Goal: Book appointment/travel/reservation

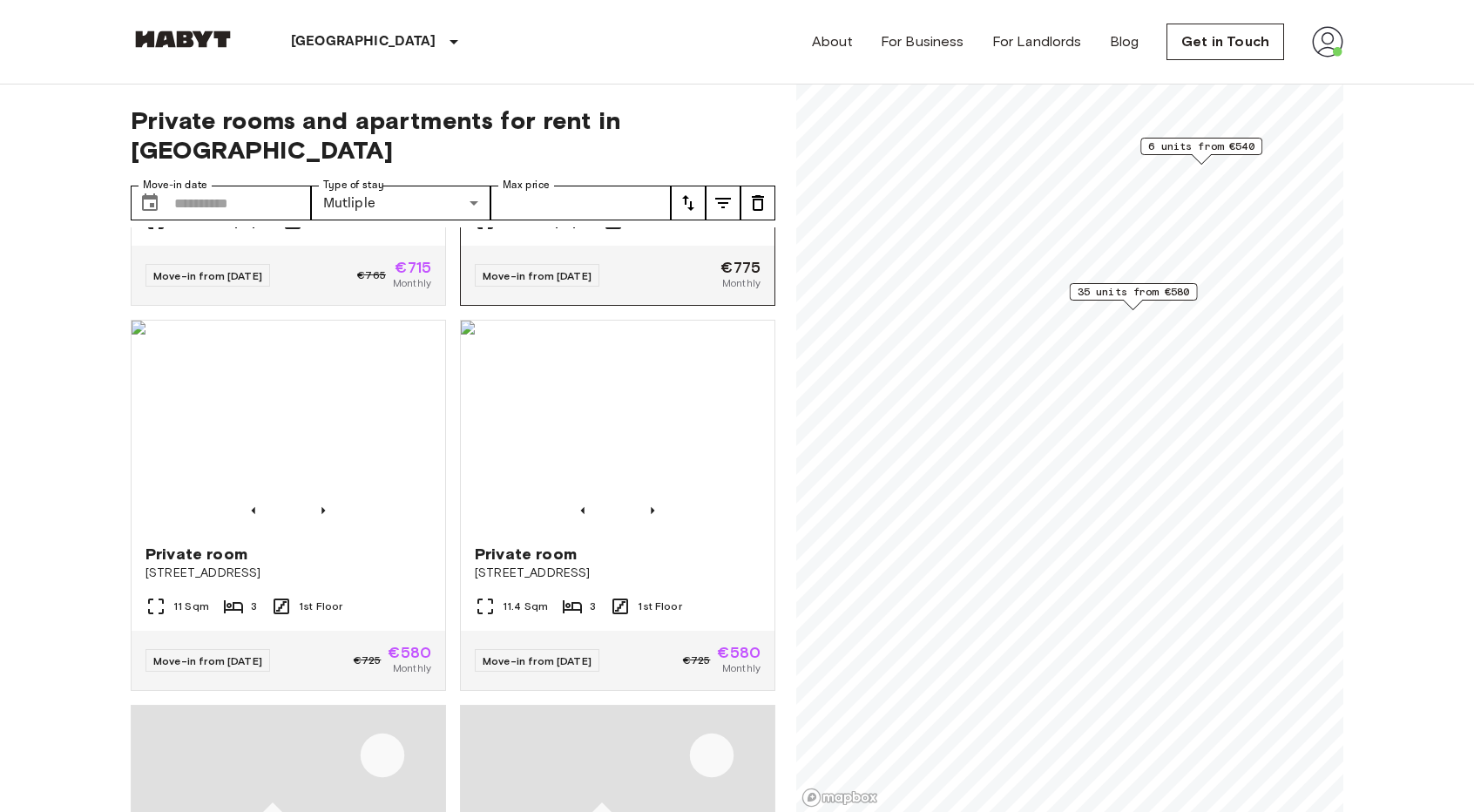
scroll to position [697, 0]
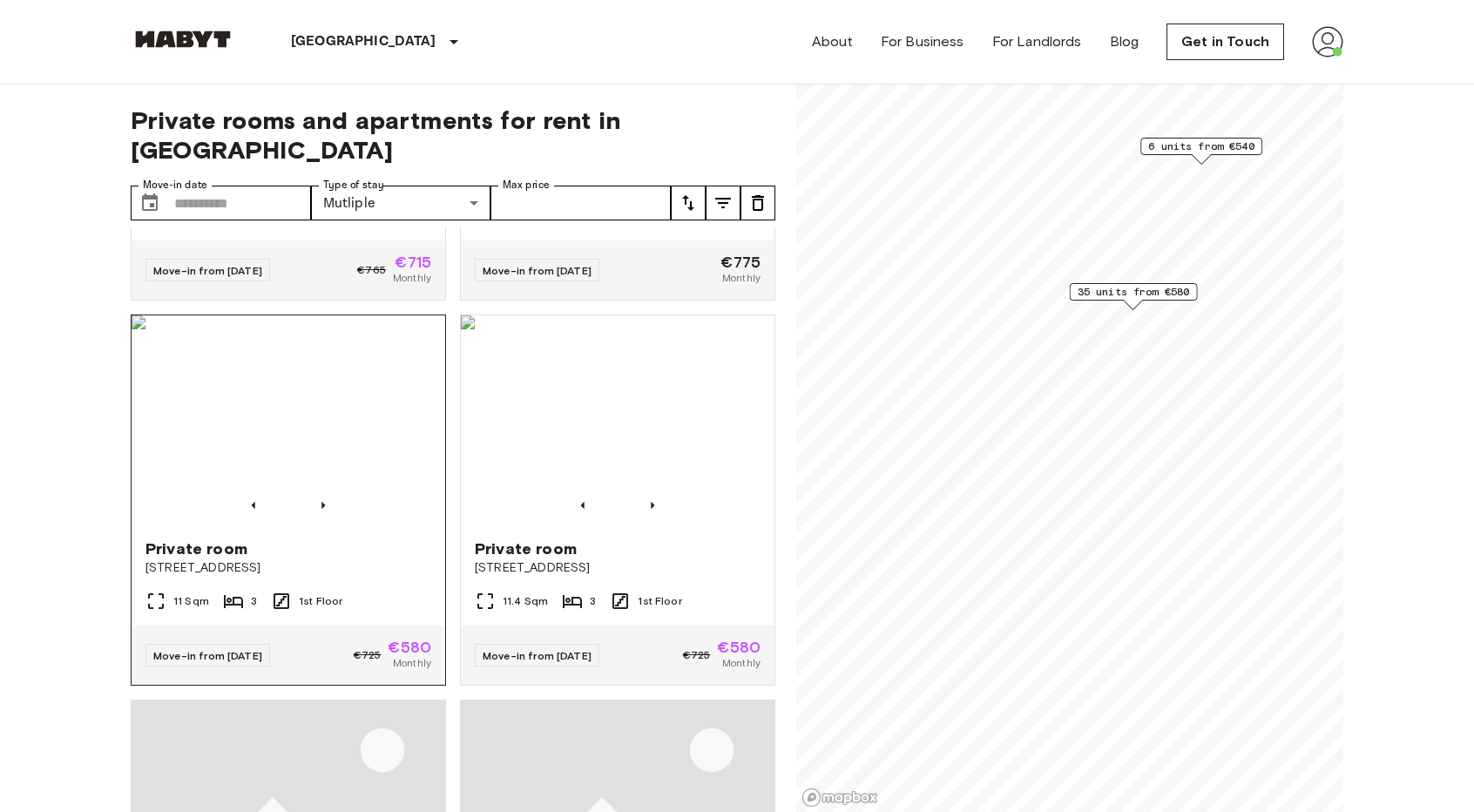
click at [388, 415] on img at bounding box center [288, 420] width 314 height 209
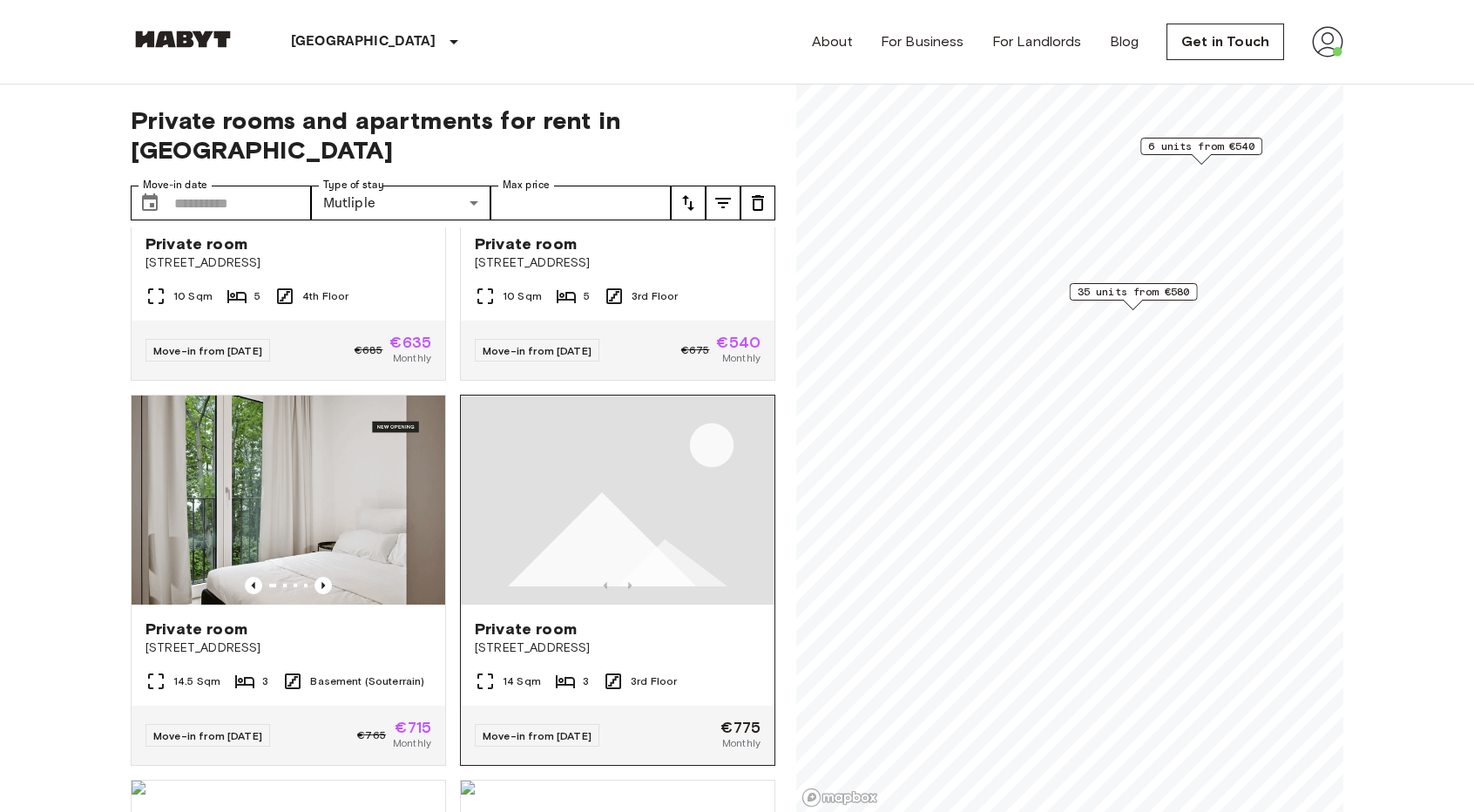
scroll to position [261, 0]
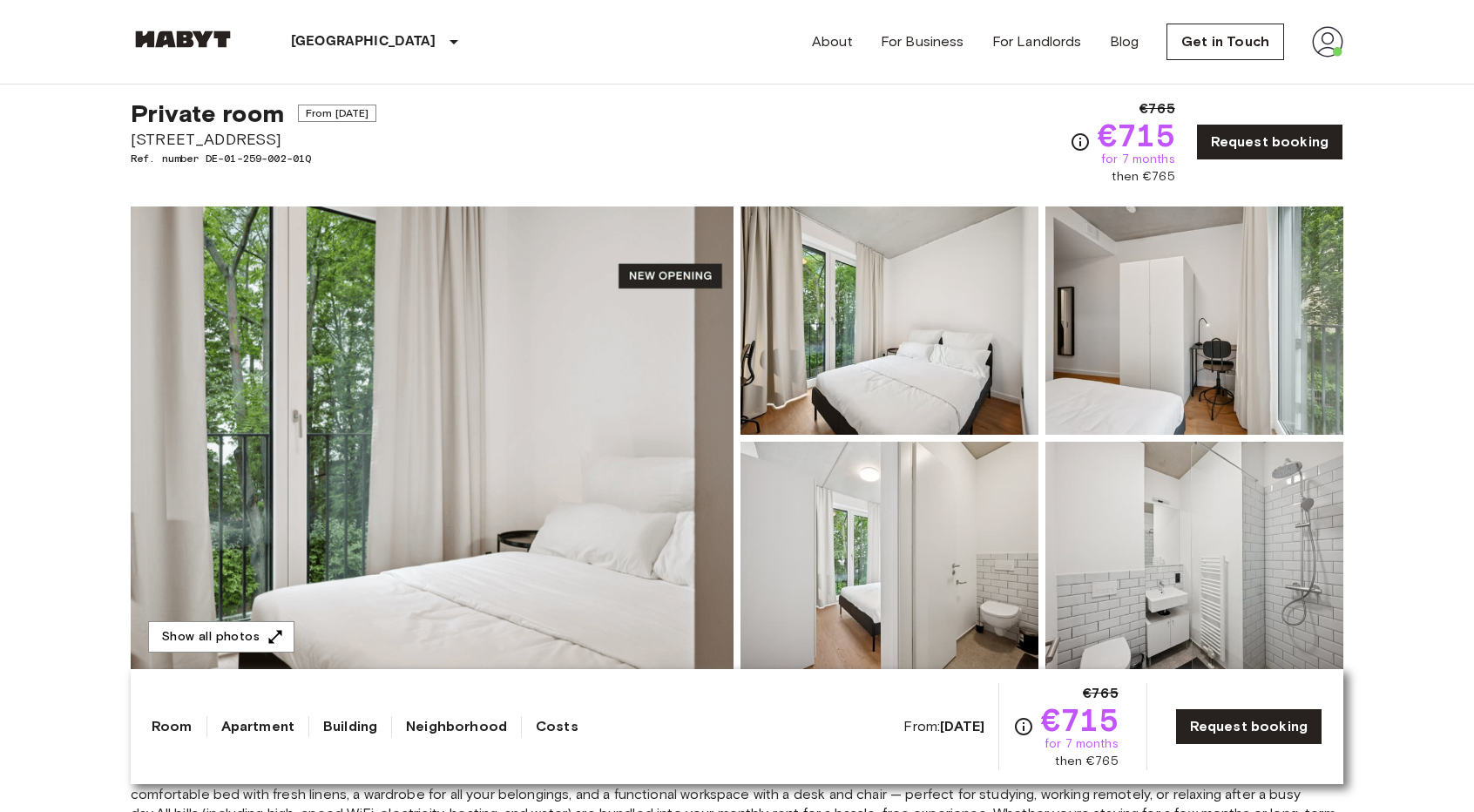
scroll to position [87, 0]
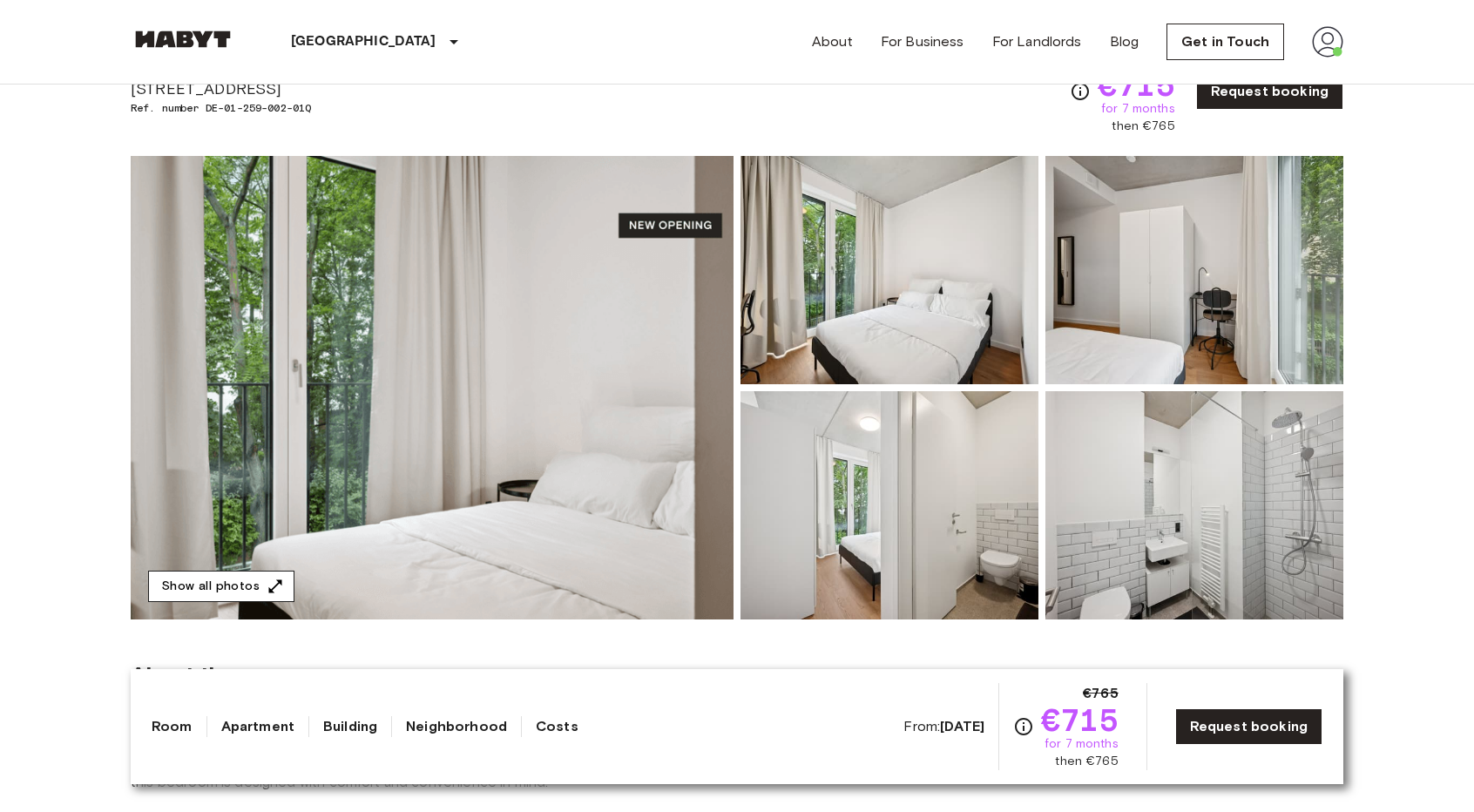
click at [240, 573] on button "Show all photos" at bounding box center [221, 587] width 146 height 32
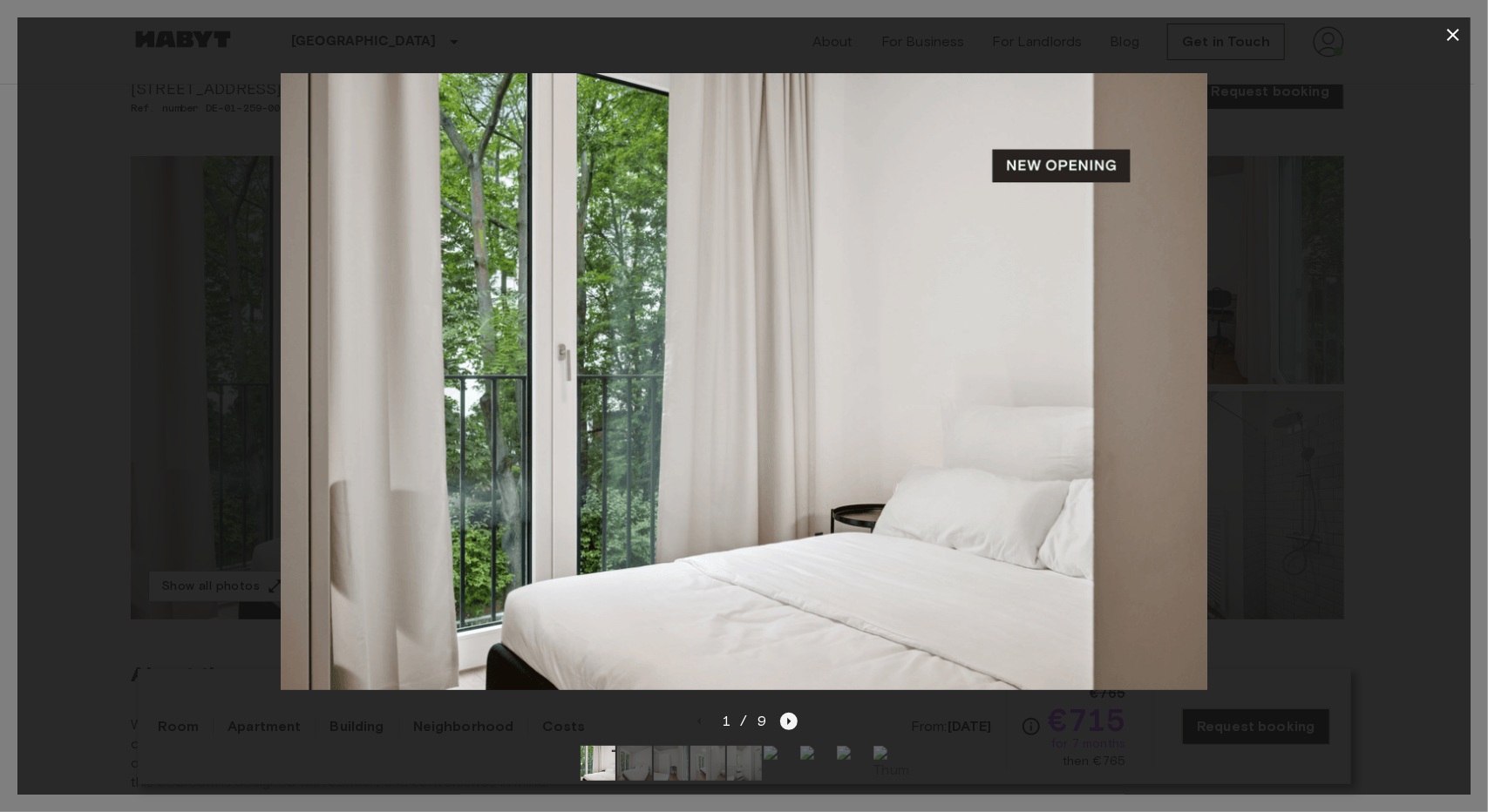
click at [781, 713] on icon "Next image" at bounding box center [789, 722] width 18 height 18
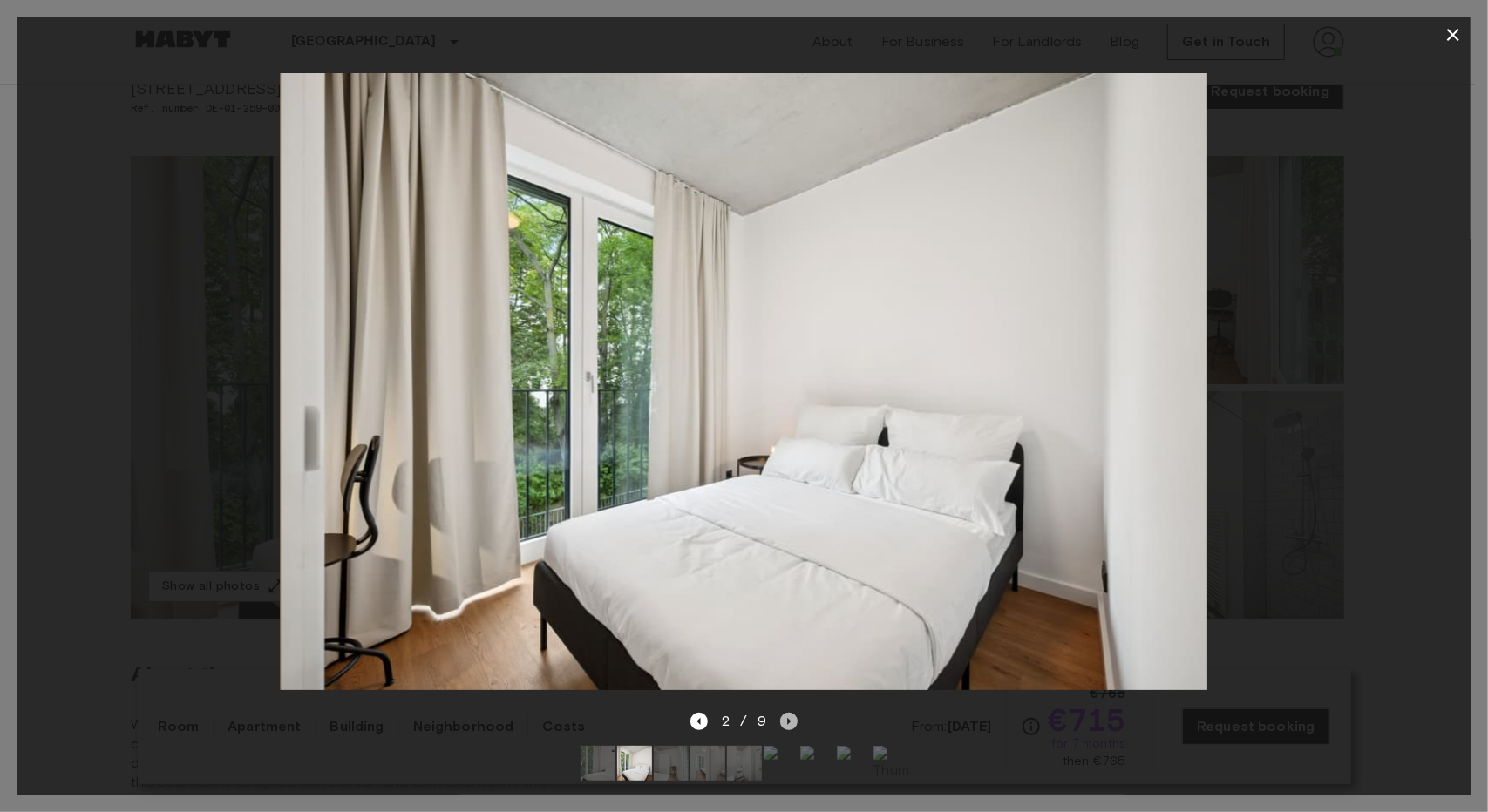
click at [781, 713] on icon "Next image" at bounding box center [789, 722] width 18 height 18
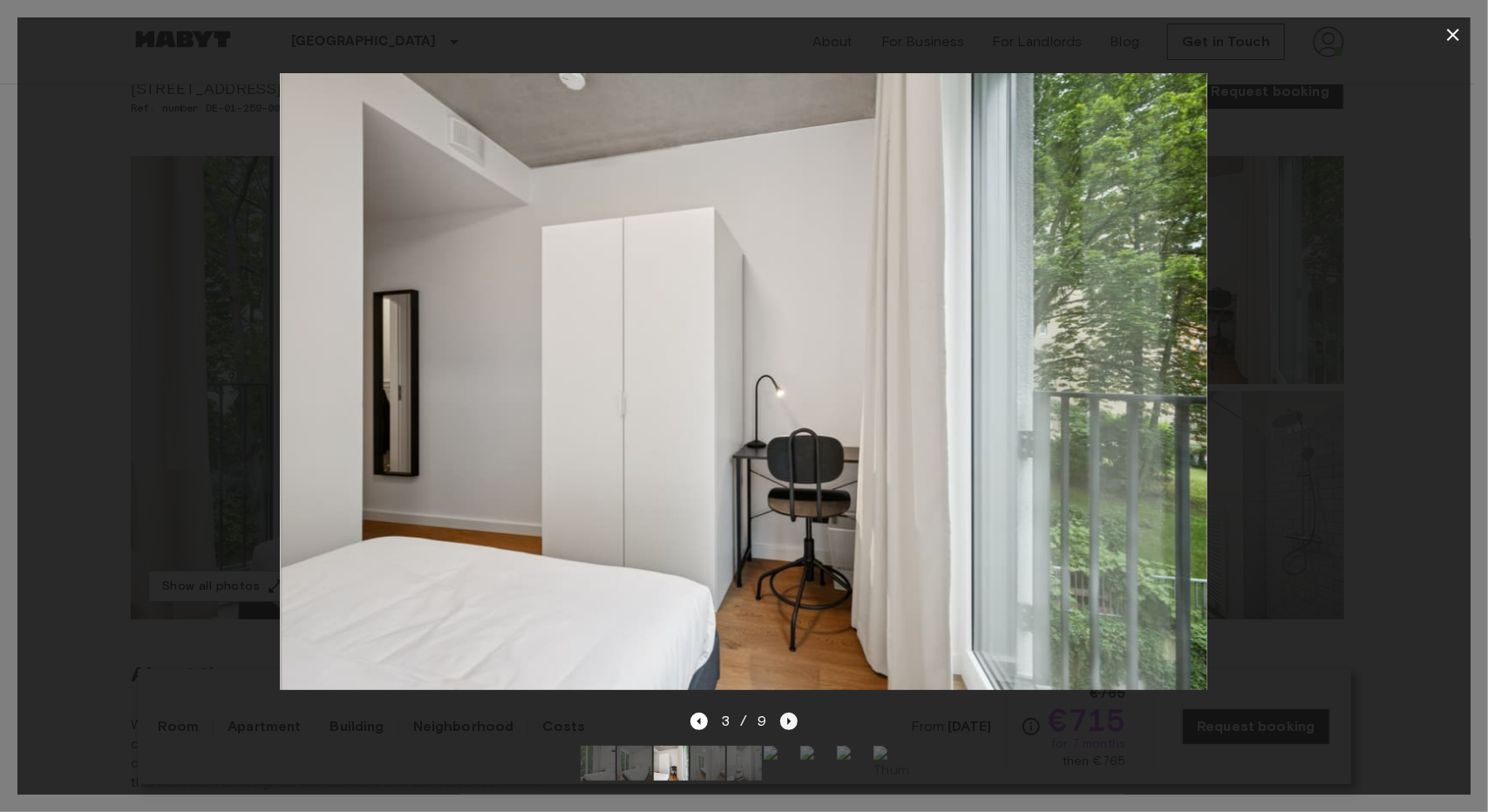
click at [781, 713] on icon "Next image" at bounding box center [789, 722] width 18 height 18
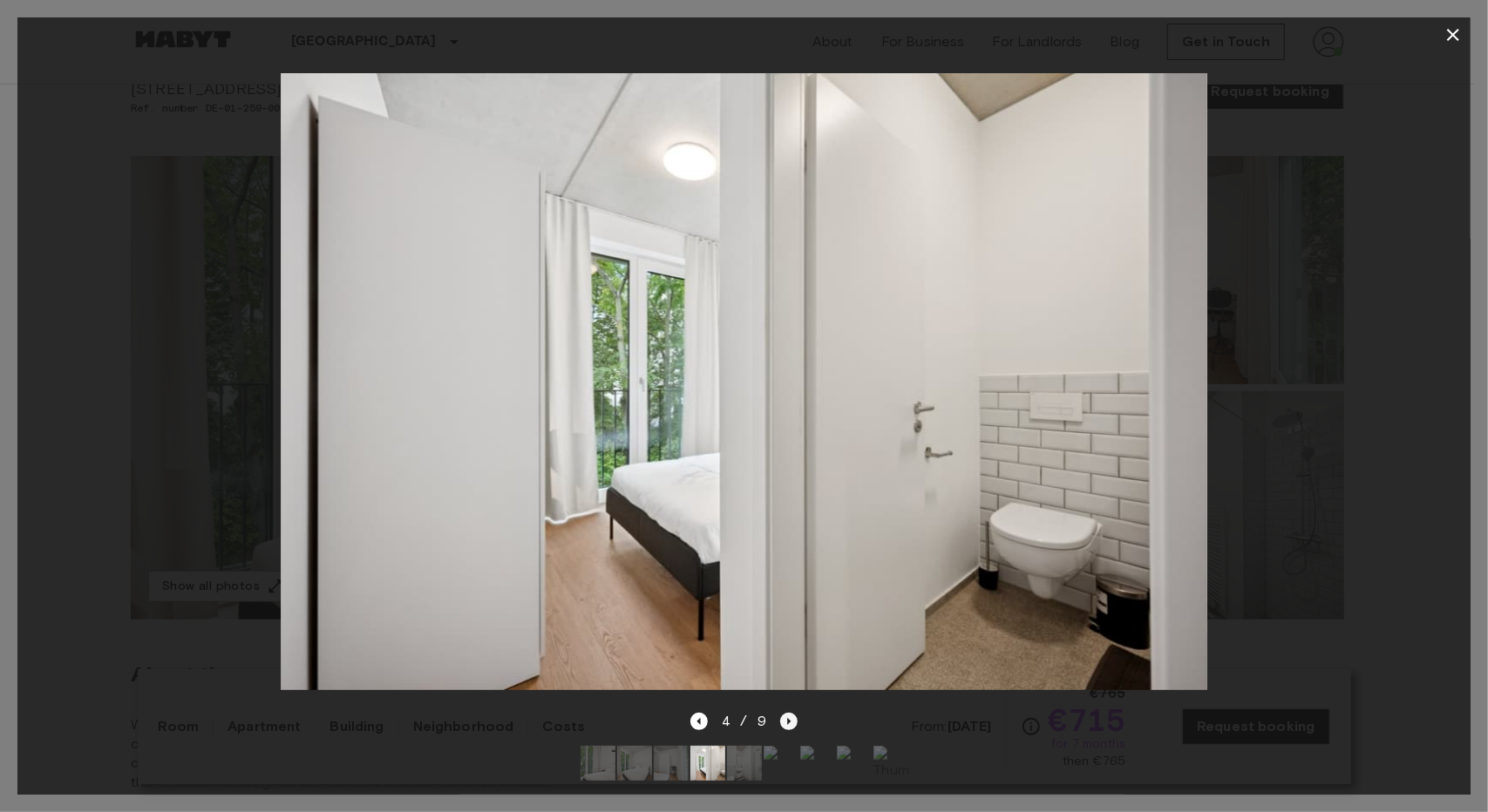
click at [781, 713] on icon "Next image" at bounding box center [789, 722] width 18 height 18
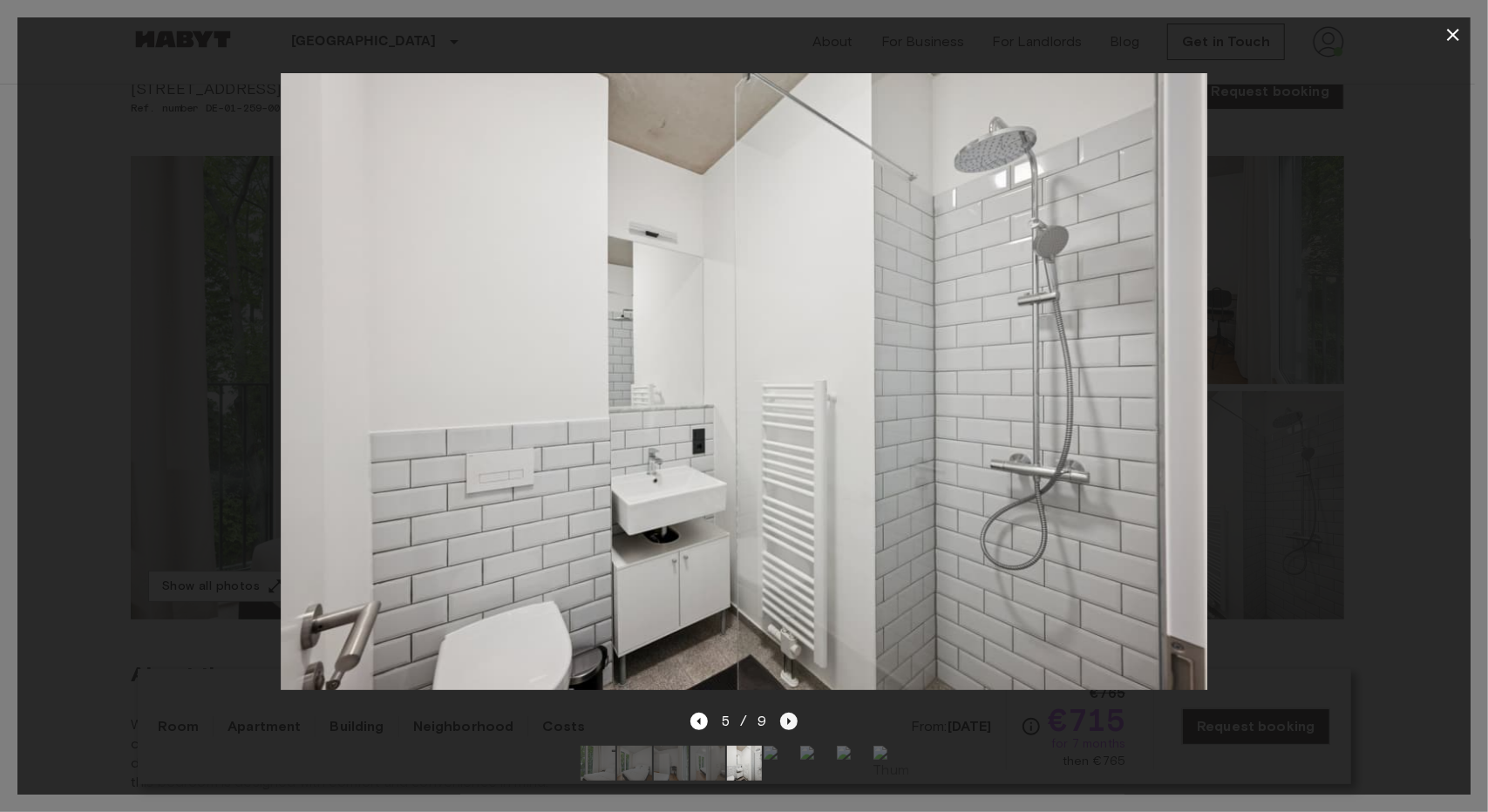
click at [781, 713] on icon "Next image" at bounding box center [789, 722] width 18 height 18
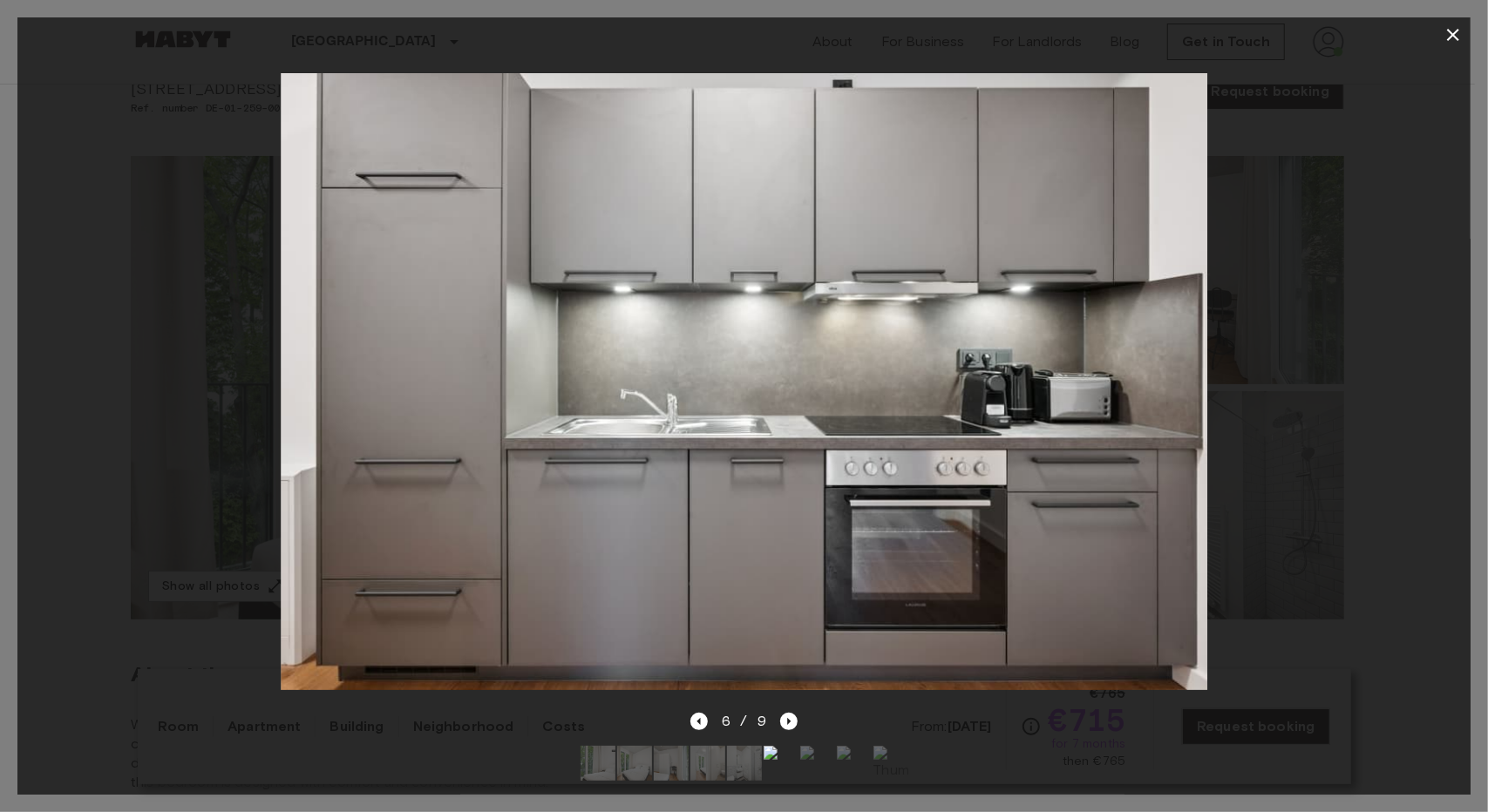
click at [1445, 33] on icon "button" at bounding box center [1453, 35] width 21 height 21
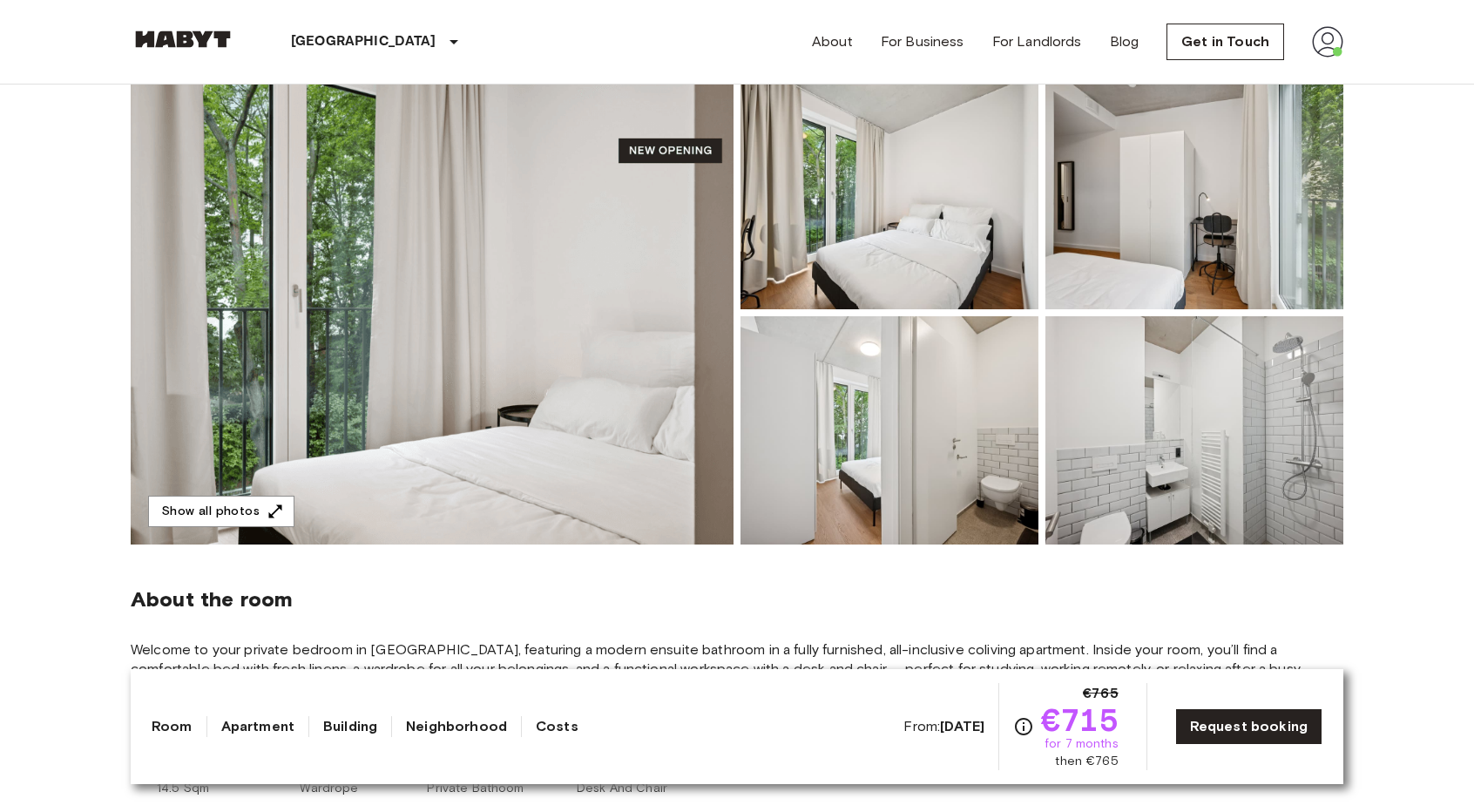
scroll to position [175, 0]
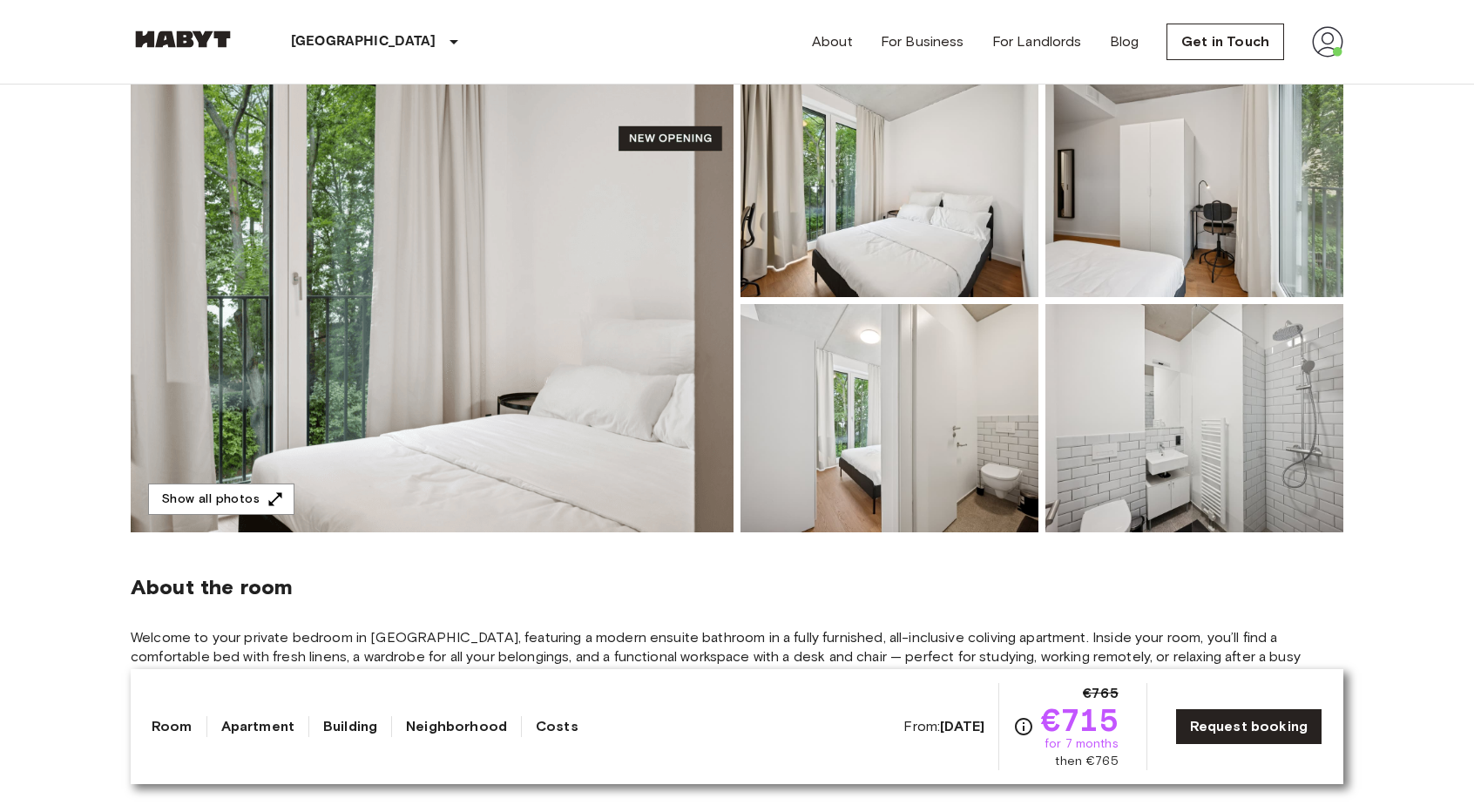
click at [1095, 248] on img at bounding box center [1194, 182] width 298 height 228
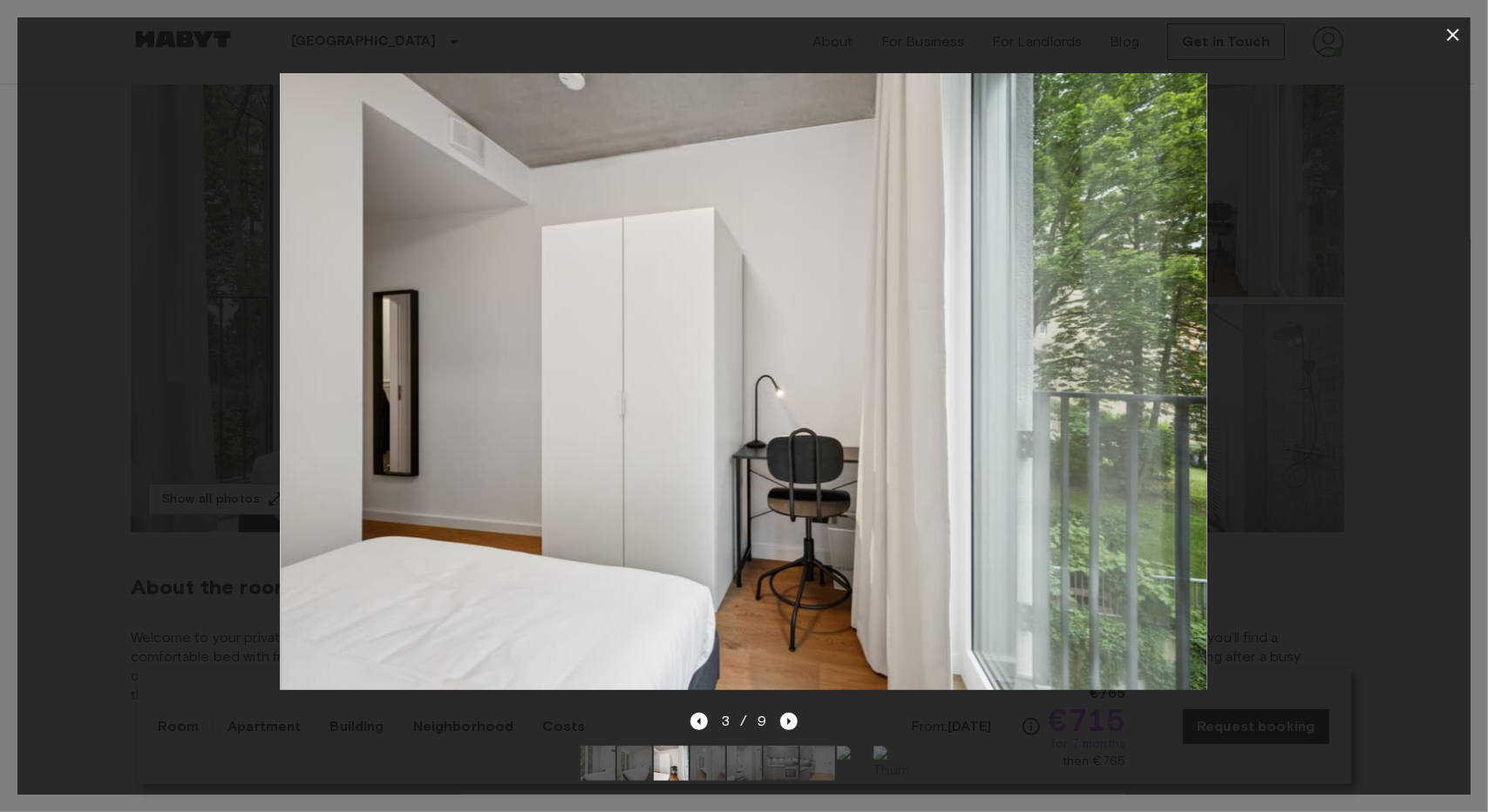
click at [1464, 37] on button "button" at bounding box center [1453, 35] width 35 height 35
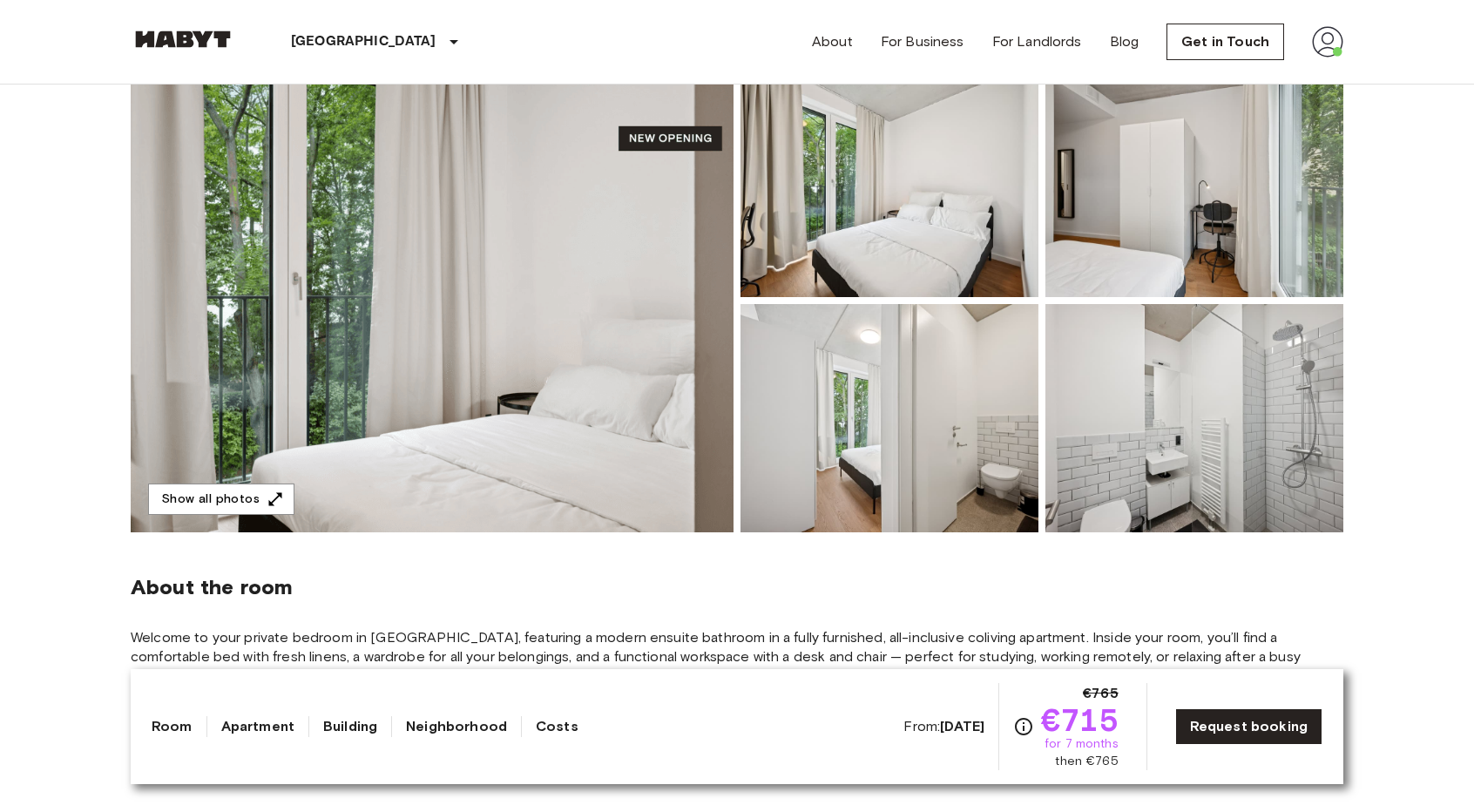
click at [1077, 378] on img at bounding box center [1194, 418] width 298 height 228
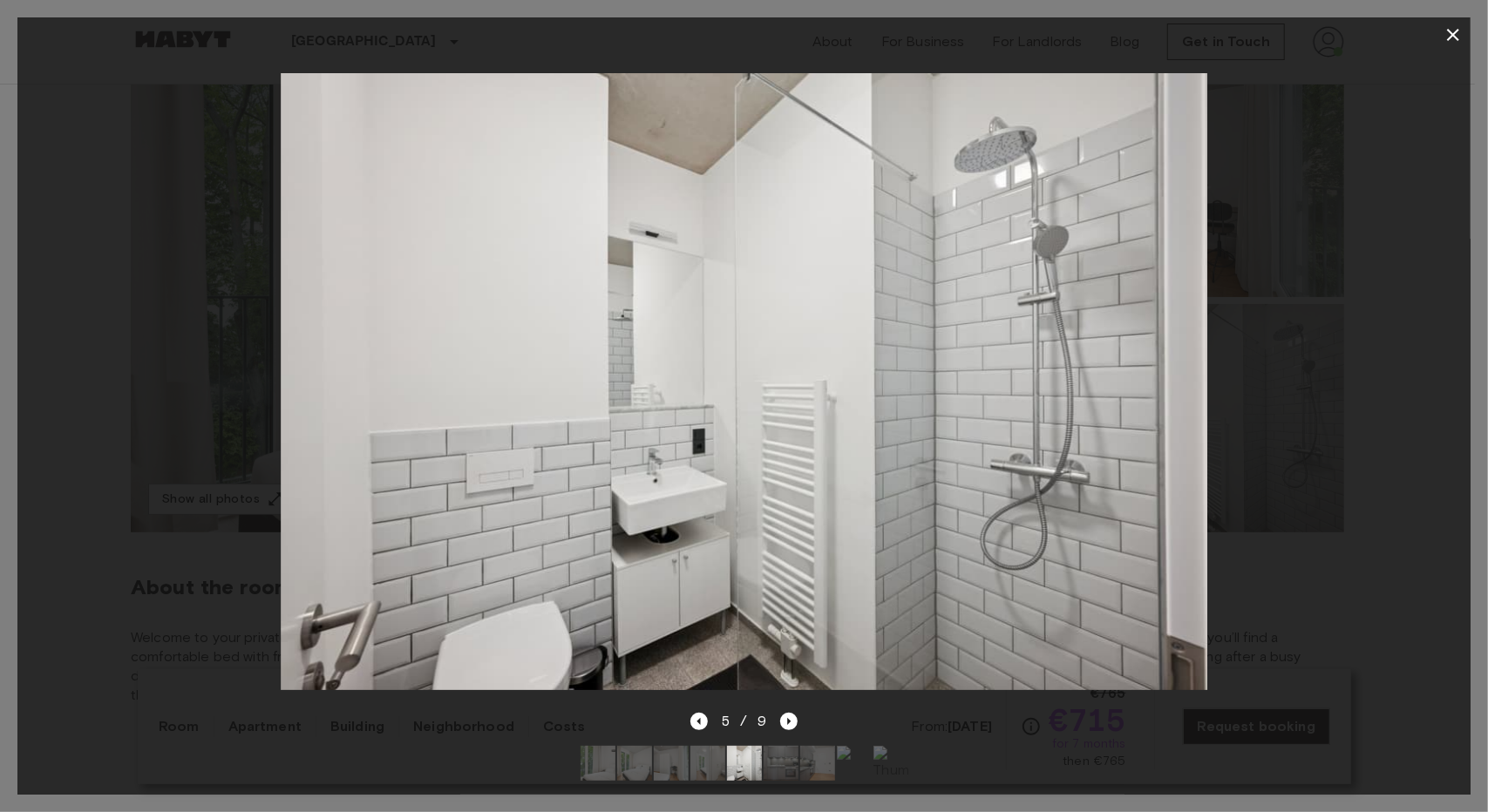
drag, startPoint x: 1138, startPoint y: 373, endPoint x: 1342, endPoint y: 367, distance: 204.1
click at [1141, 374] on img at bounding box center [744, 381] width 926 height 617
drag, startPoint x: 1259, startPoint y: 391, endPoint x: 1222, endPoint y: 393, distance: 37.1
click at [1238, 395] on div at bounding box center [744, 381] width 1453 height 659
click at [781, 713] on icon "Next image" at bounding box center [789, 722] width 18 height 18
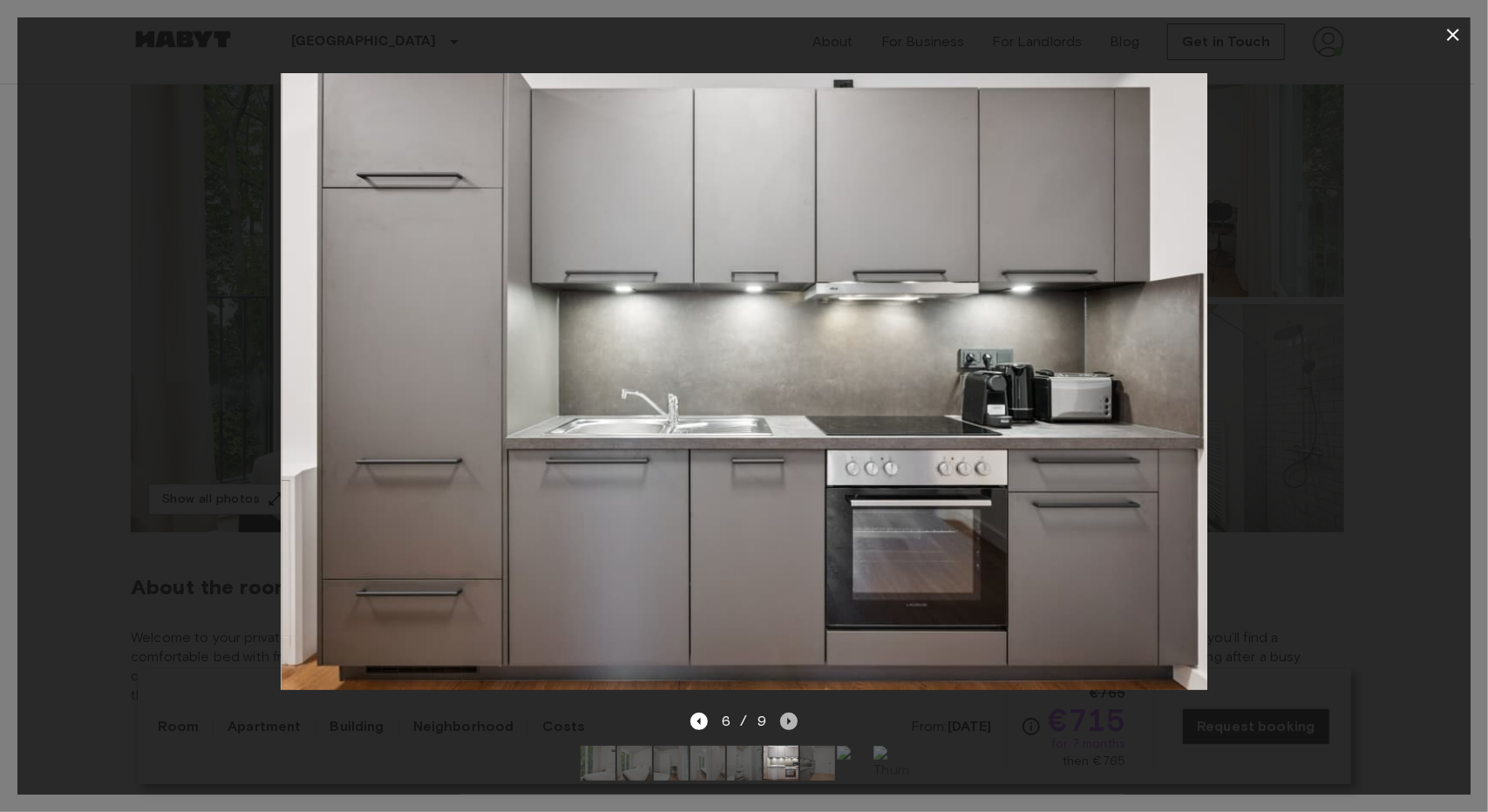
click at [783, 713] on icon "Next image" at bounding box center [789, 722] width 18 height 18
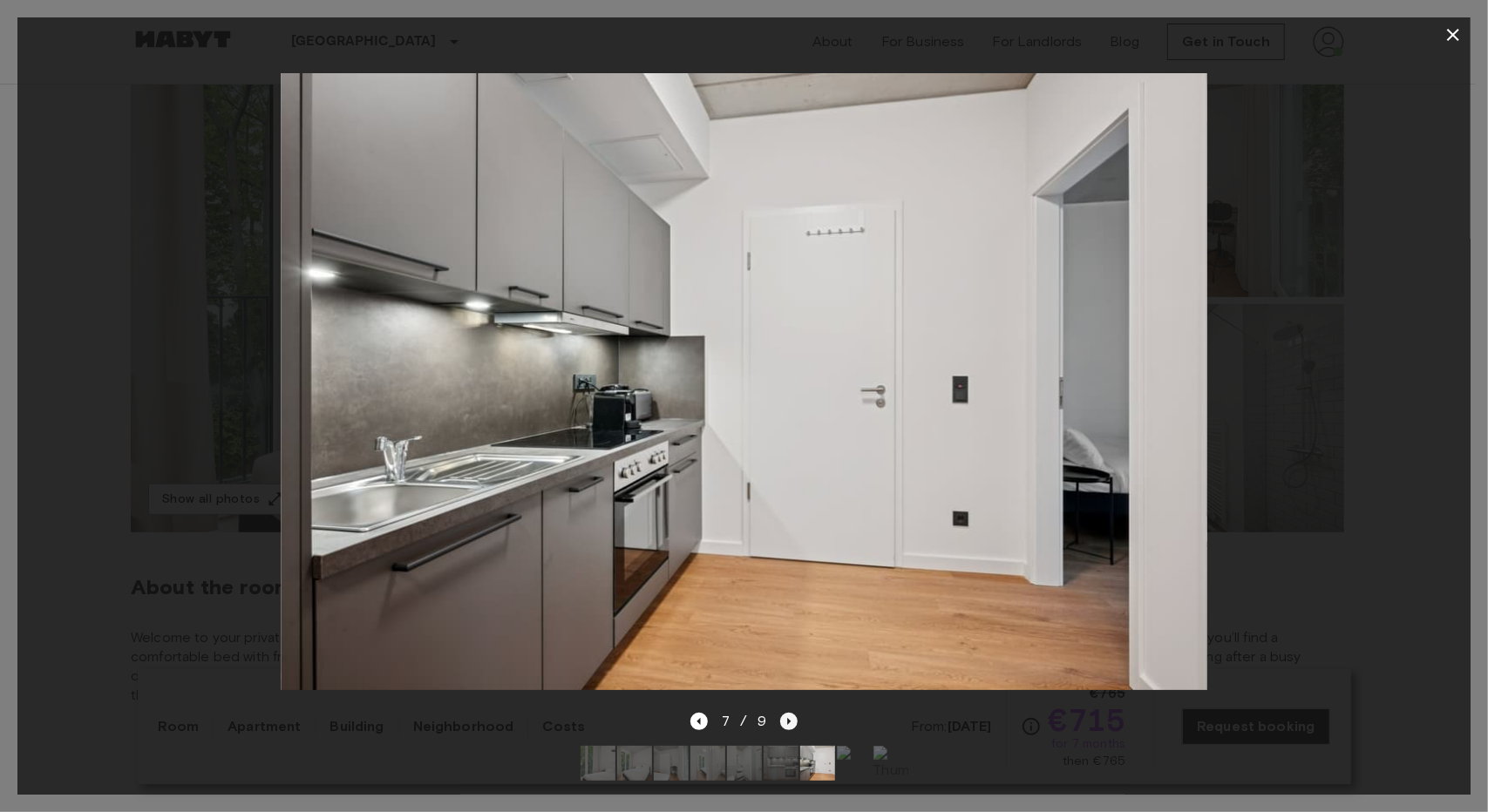
click at [783, 713] on icon "Next image" at bounding box center [789, 722] width 18 height 18
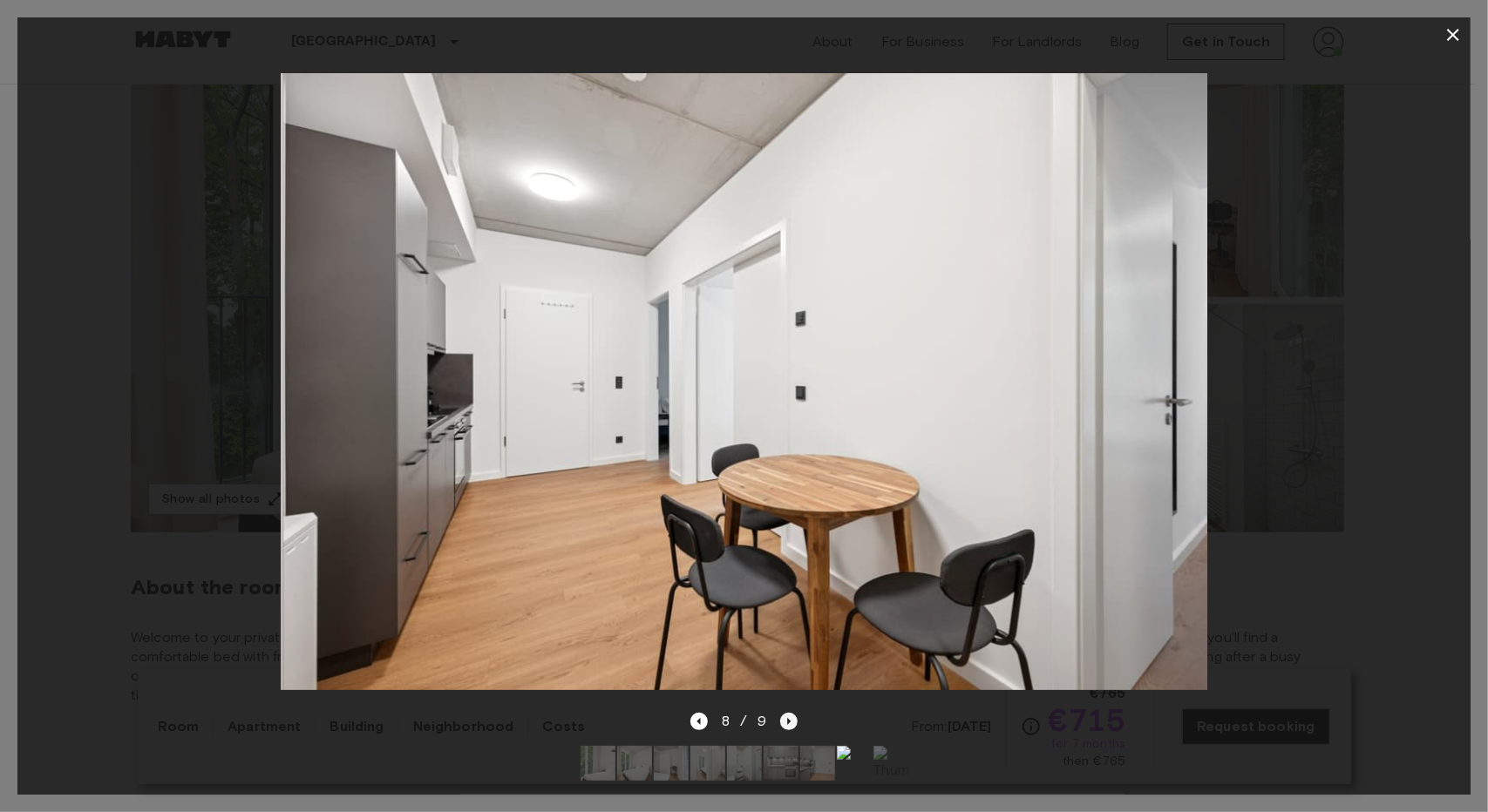
click at [783, 713] on icon "Next image" at bounding box center [789, 722] width 18 height 18
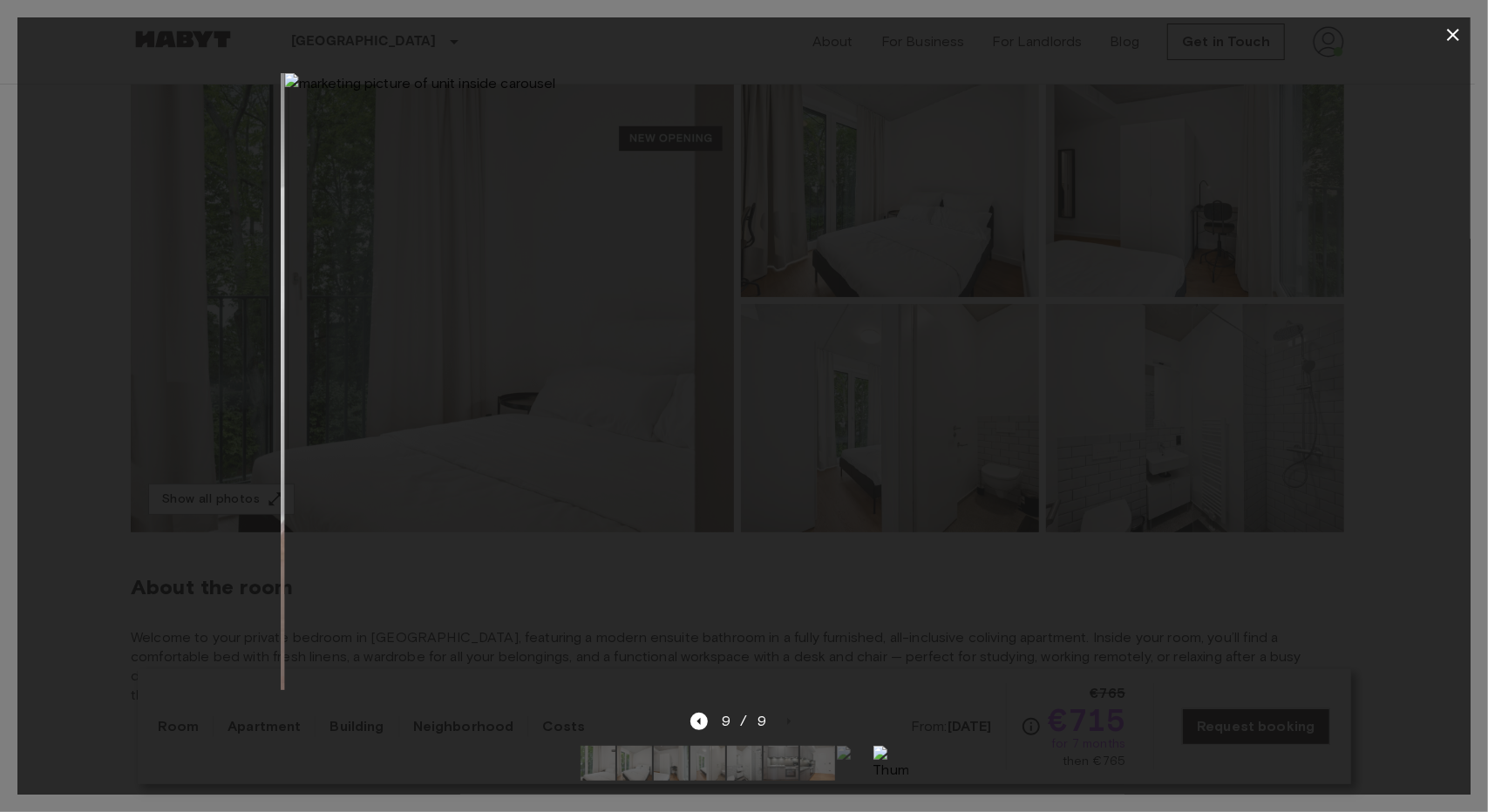
click at [785, 711] on div "9 / 9" at bounding box center [744, 722] width 107 height 21
click at [703, 713] on icon "Previous image" at bounding box center [699, 722] width 18 height 18
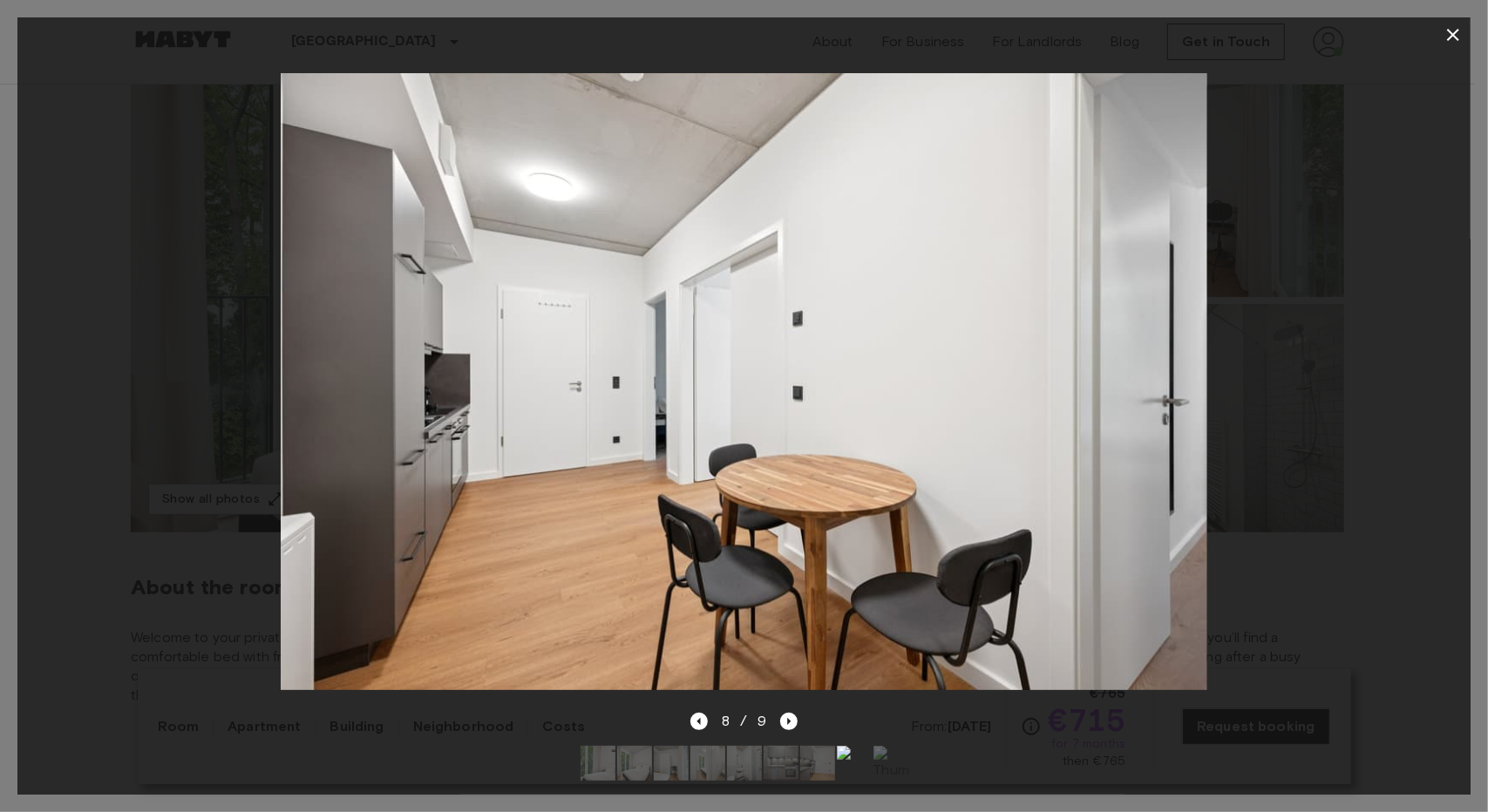
click at [1460, 36] on icon "button" at bounding box center [1453, 35] width 21 height 21
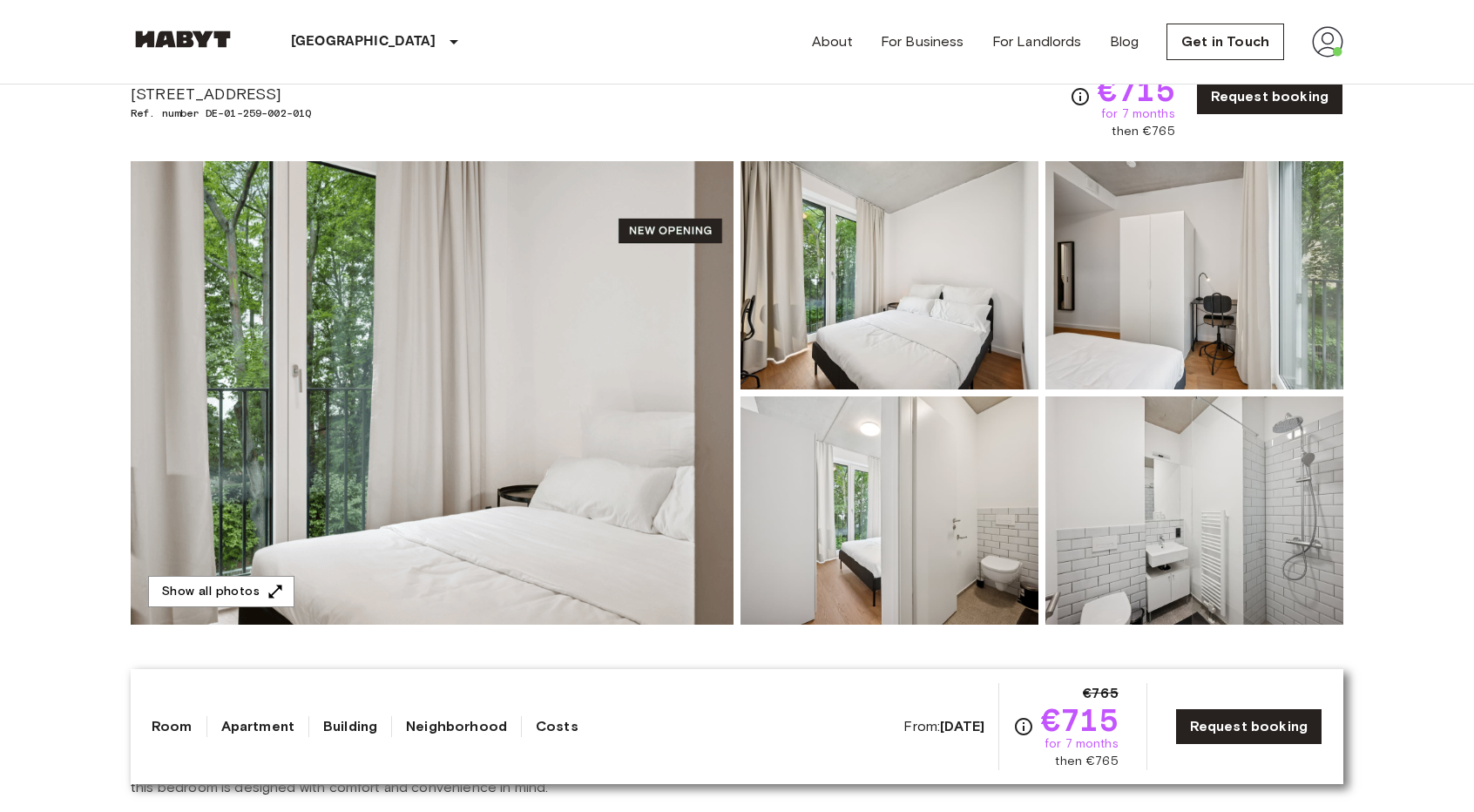
scroll to position [87, 0]
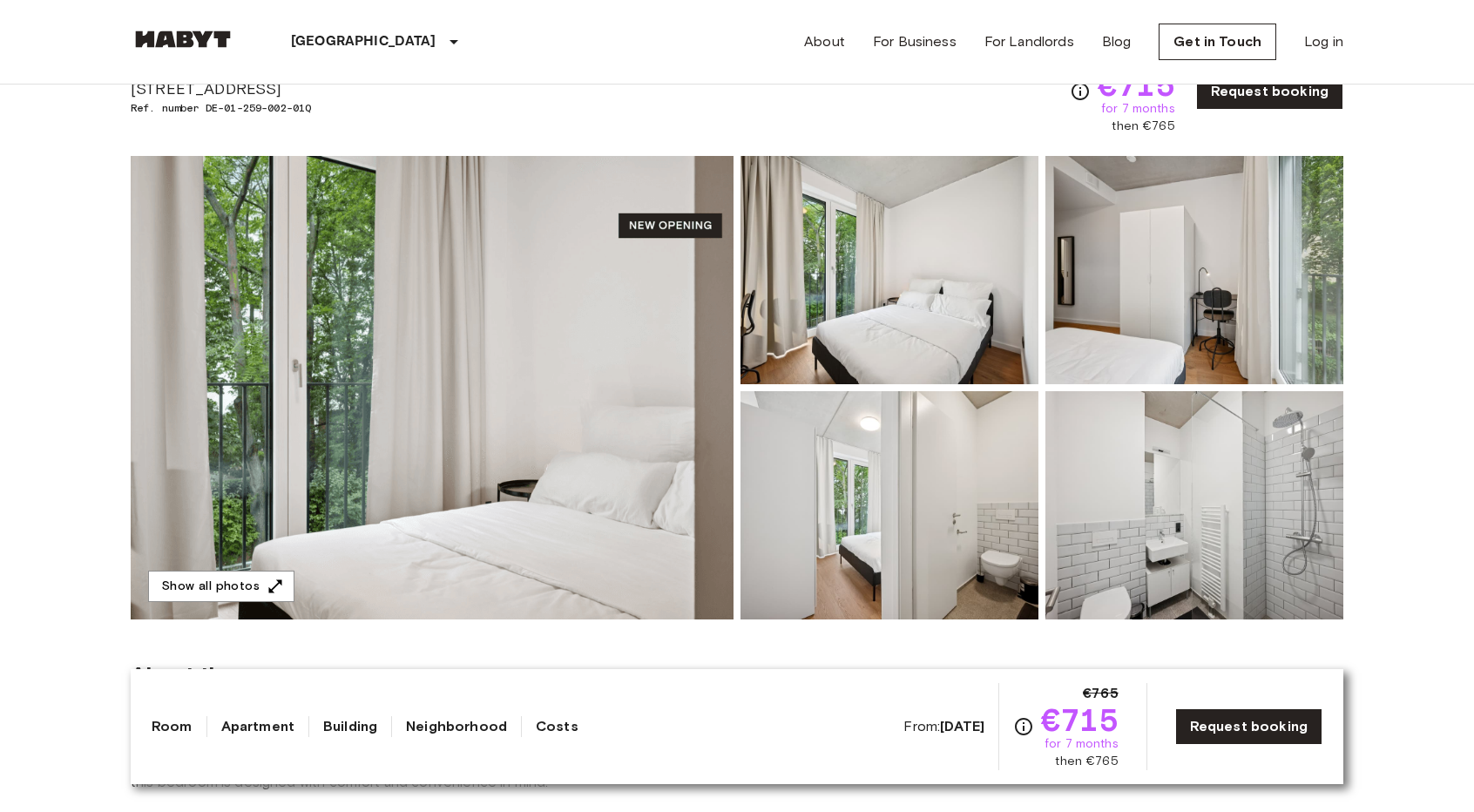
click at [511, 426] on img at bounding box center [431, 388] width 602 height 463
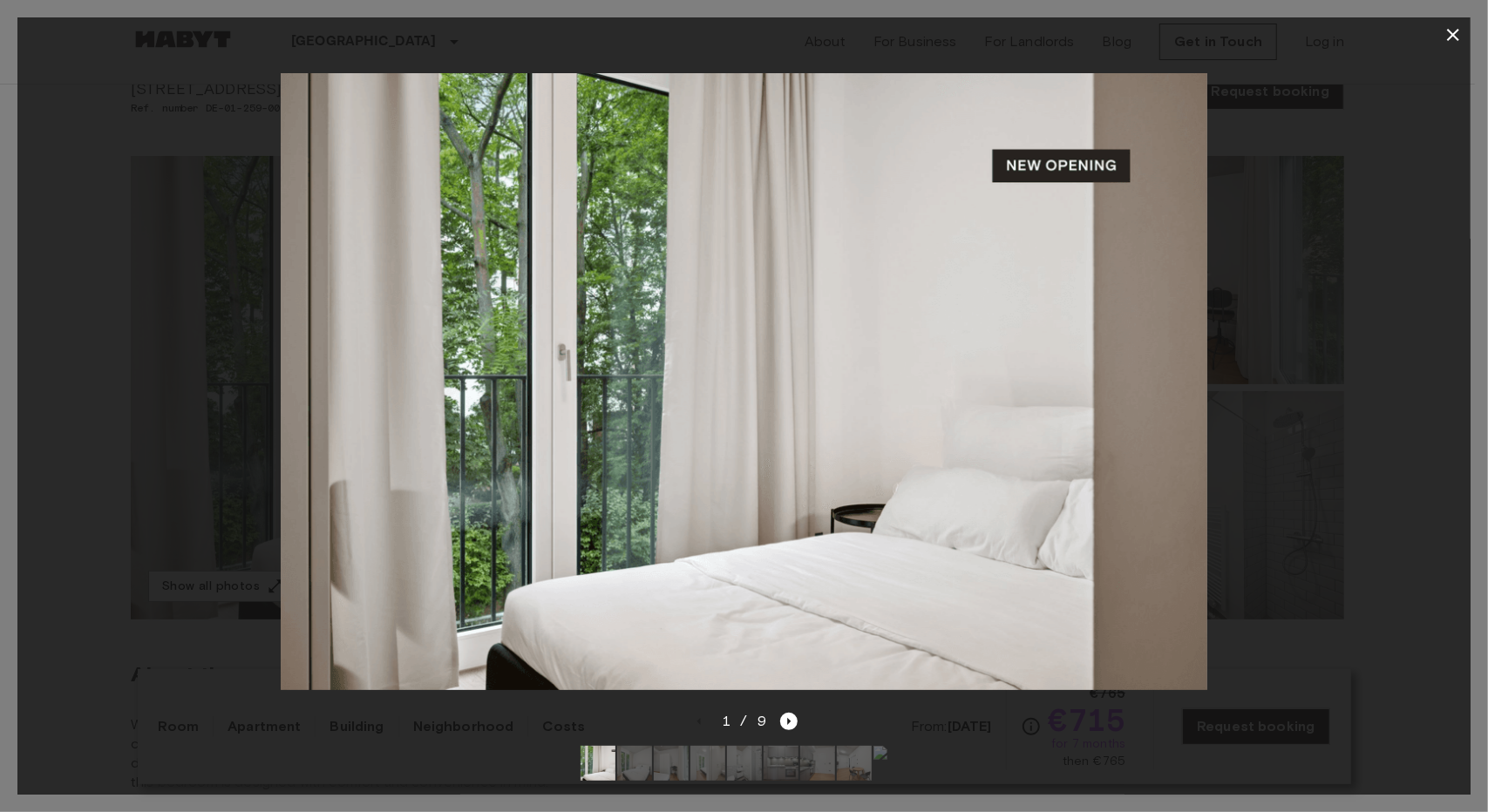
click at [1460, 39] on icon "button" at bounding box center [1453, 35] width 21 height 21
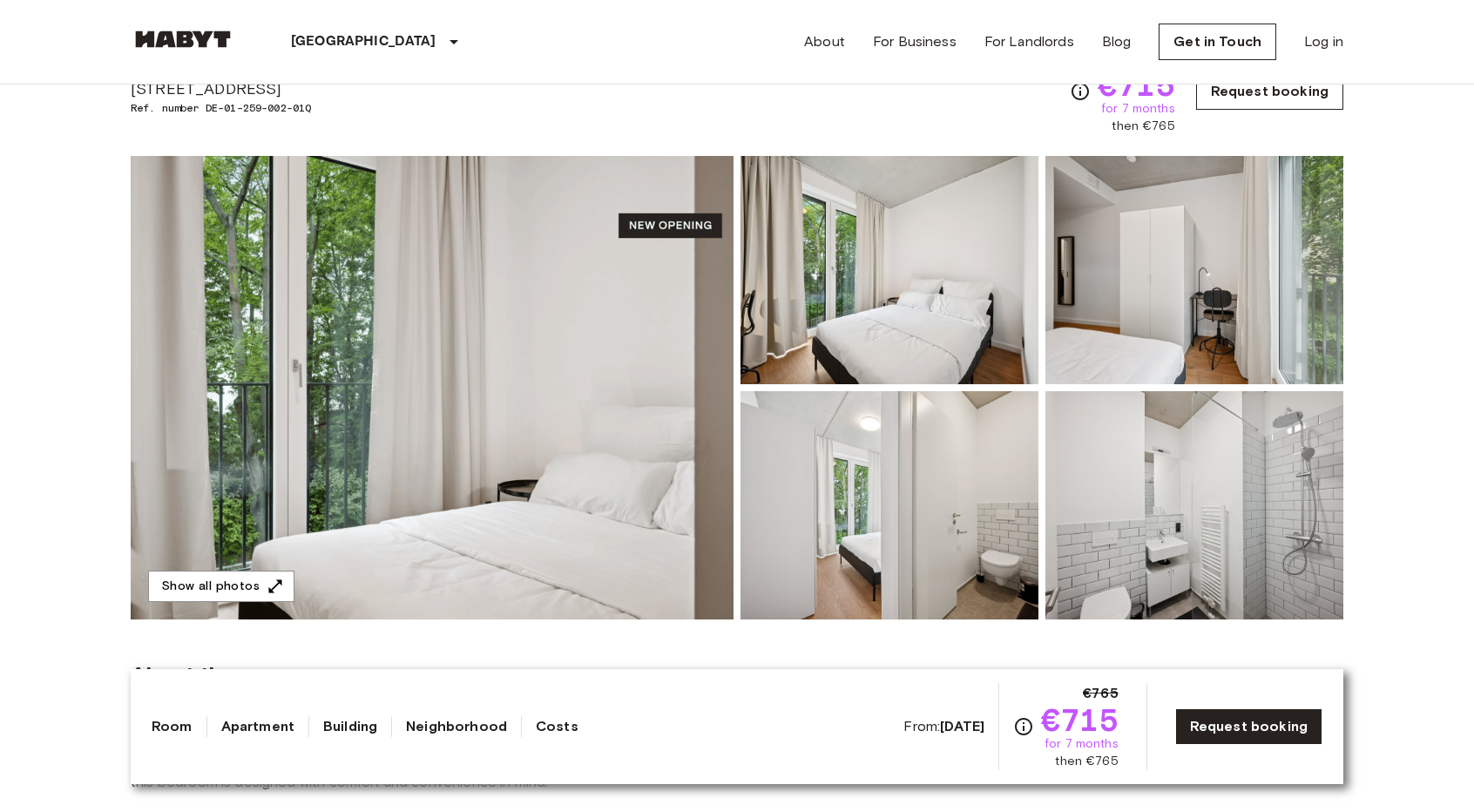
click at [1251, 103] on link "Request booking" at bounding box center [1270, 91] width 147 height 37
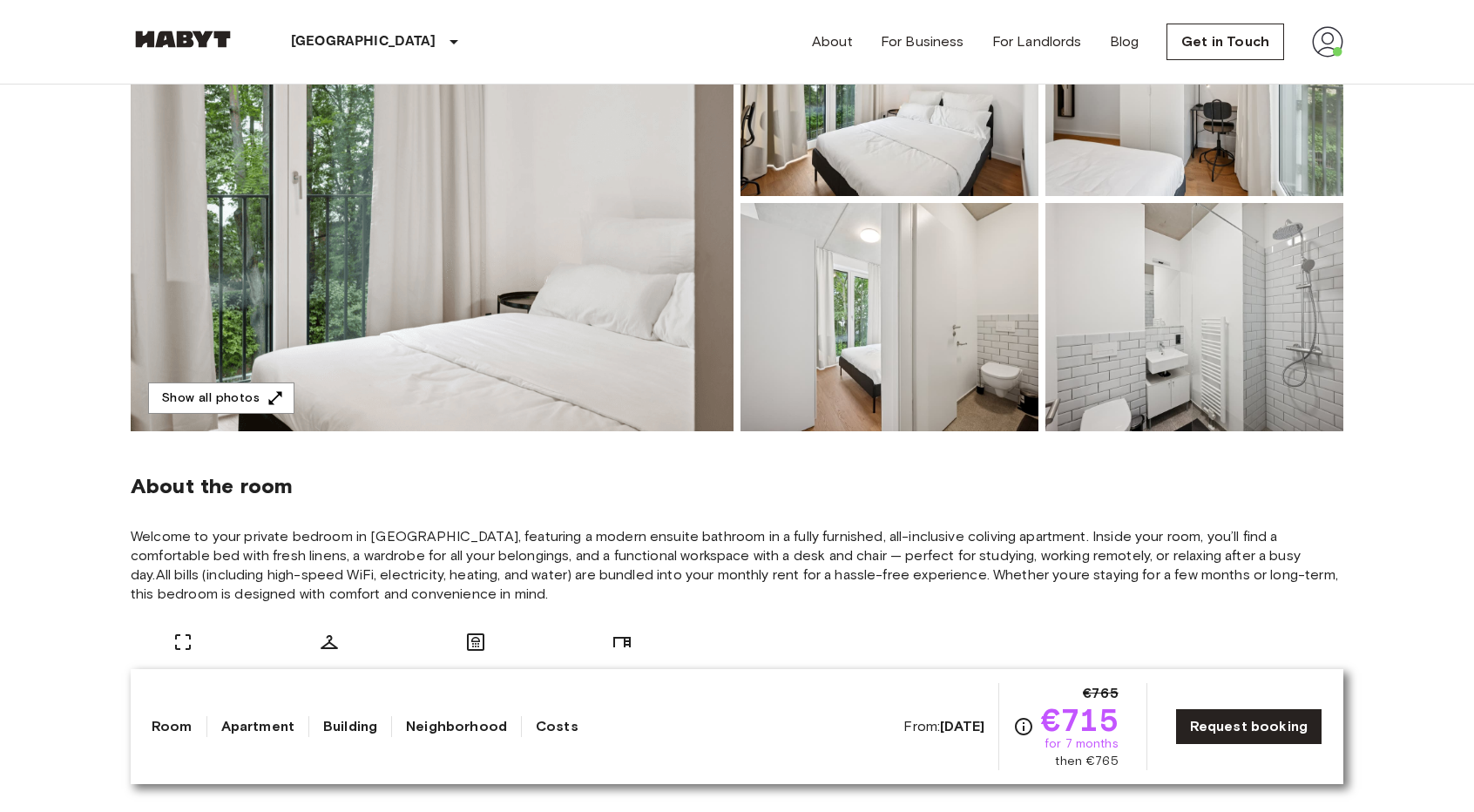
scroll to position [175, 0]
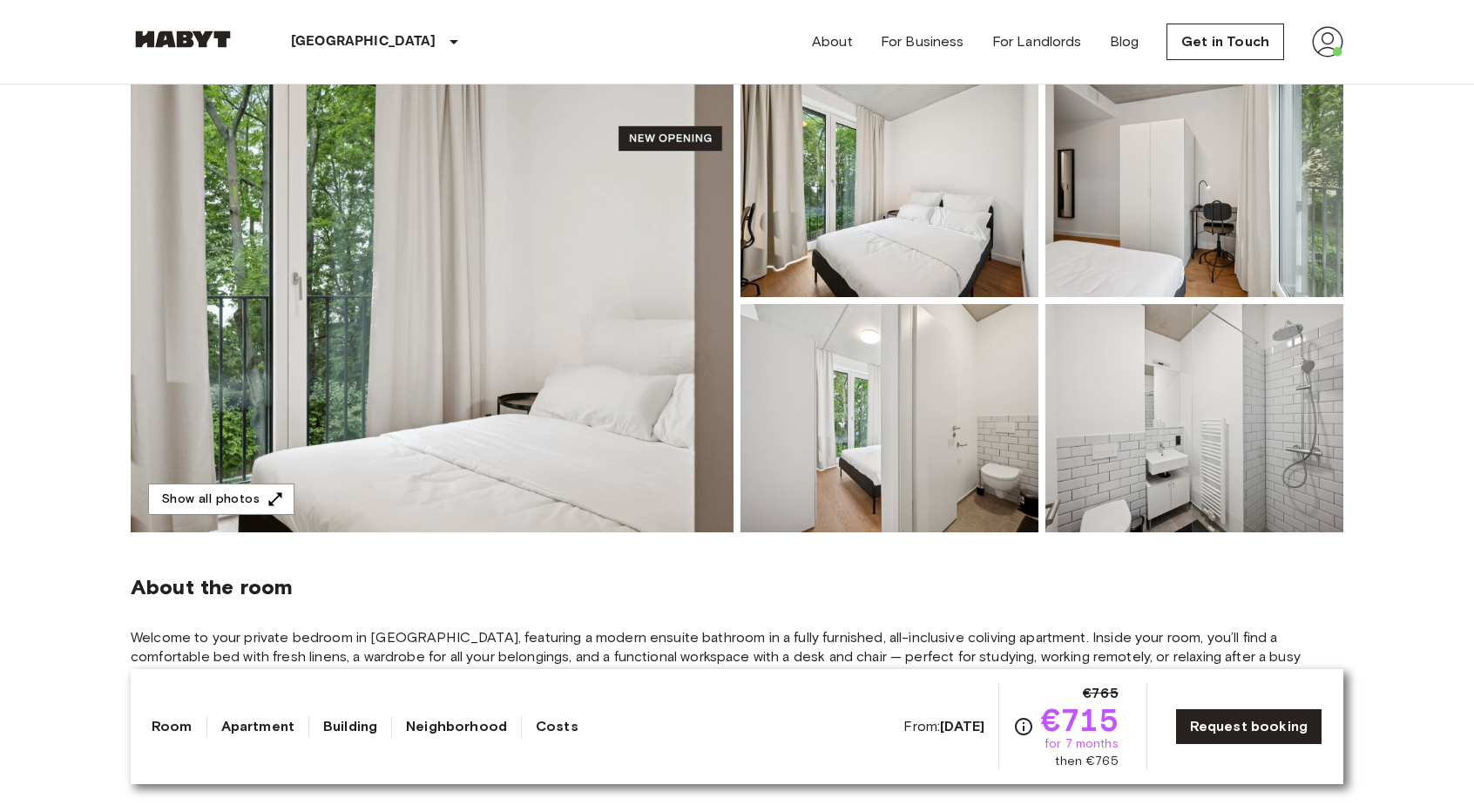
click at [552, 236] on img at bounding box center [431, 300] width 602 height 463
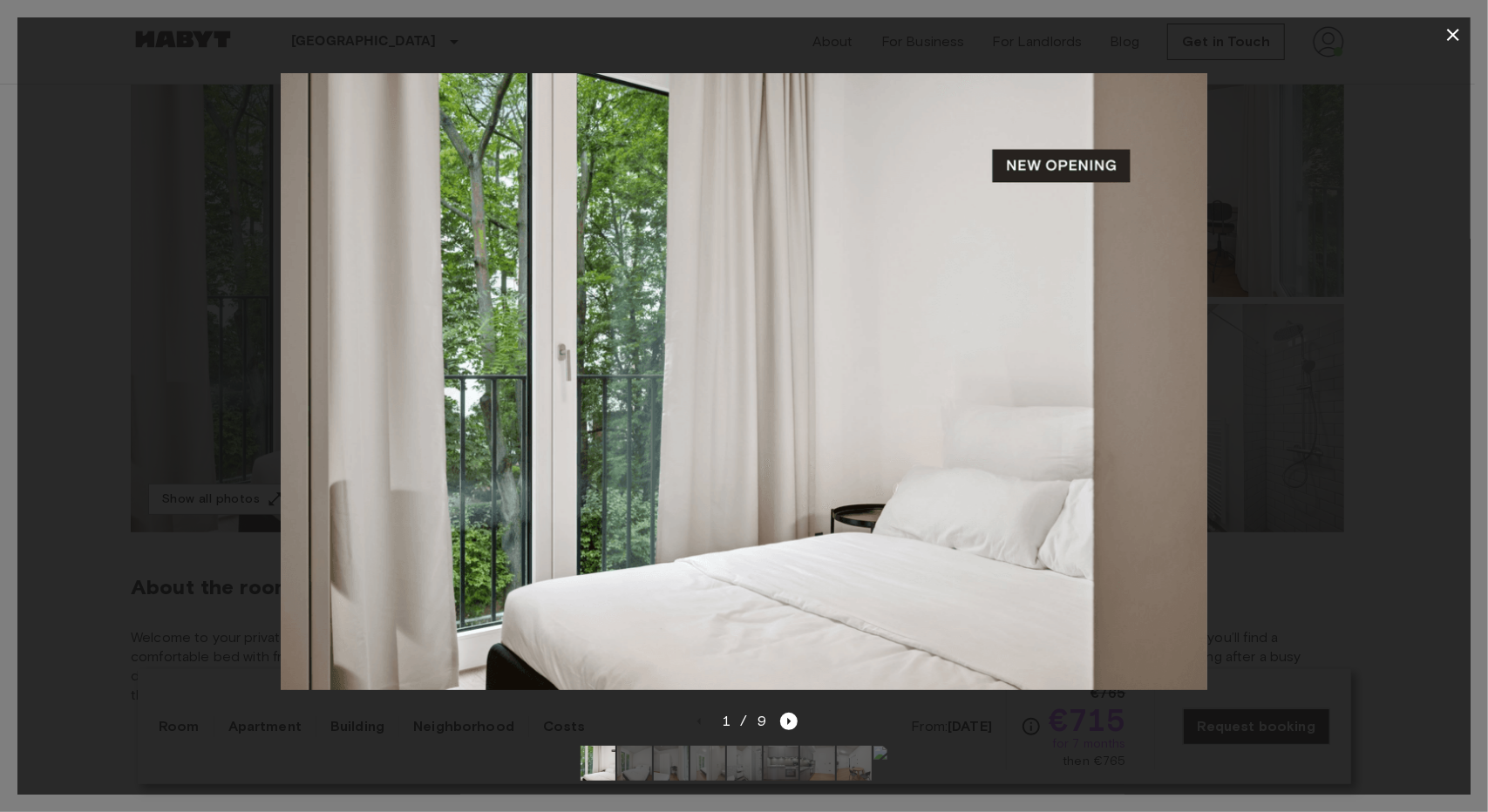
click at [1194, 367] on img at bounding box center [744, 381] width 926 height 617
click at [1179, 369] on img at bounding box center [744, 381] width 926 height 617
click at [1160, 391] on img at bounding box center [744, 381] width 926 height 617
click at [1184, 382] on img at bounding box center [744, 381] width 926 height 617
click at [1067, 375] on img at bounding box center [744, 381] width 926 height 617
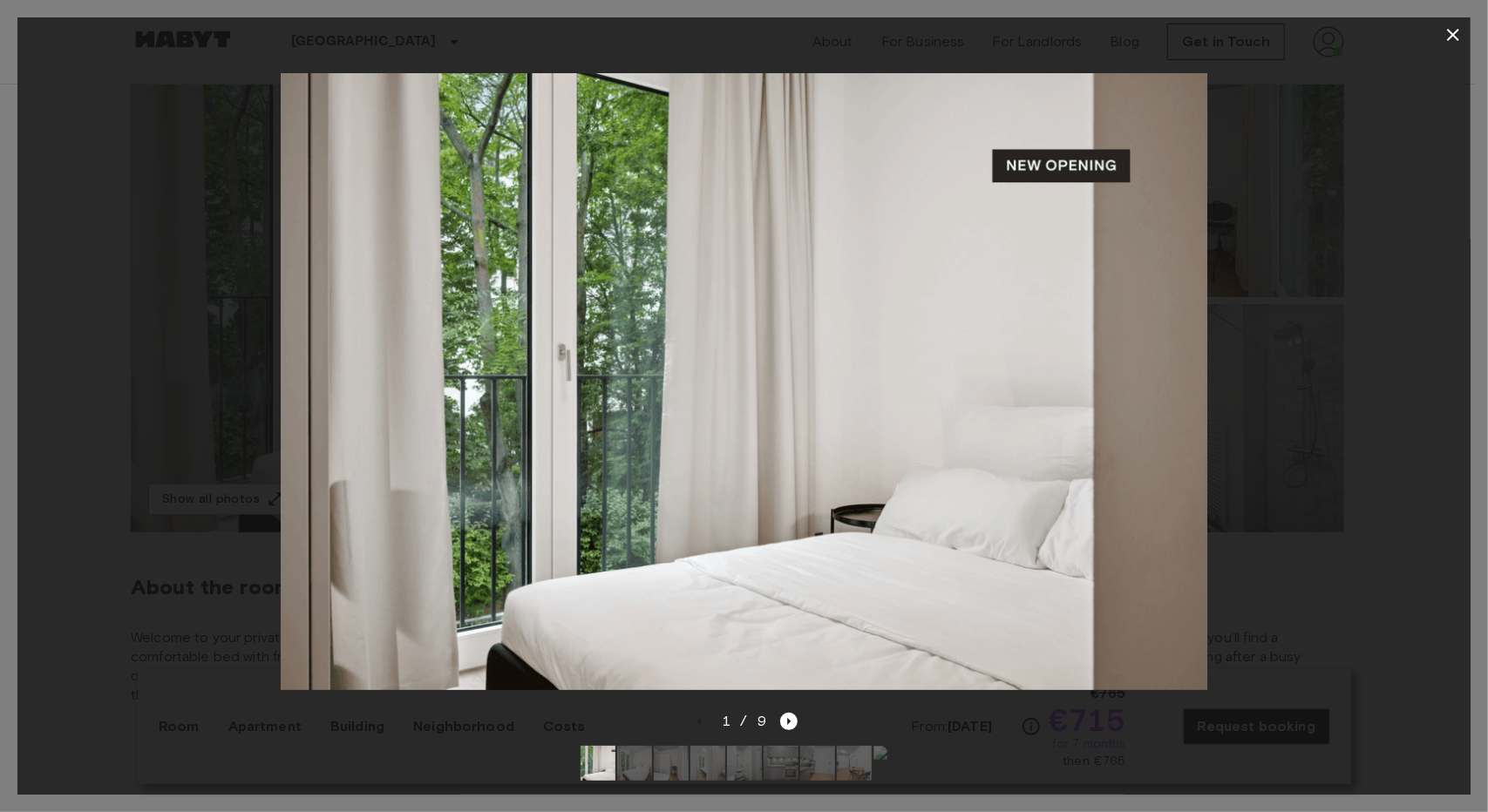
drag, startPoint x: 1161, startPoint y: 364, endPoint x: 1037, endPoint y: 496, distance: 181.1
click at [1160, 366] on img at bounding box center [744, 381] width 926 height 617
click at [788, 713] on icon "Next image" at bounding box center [789, 722] width 18 height 18
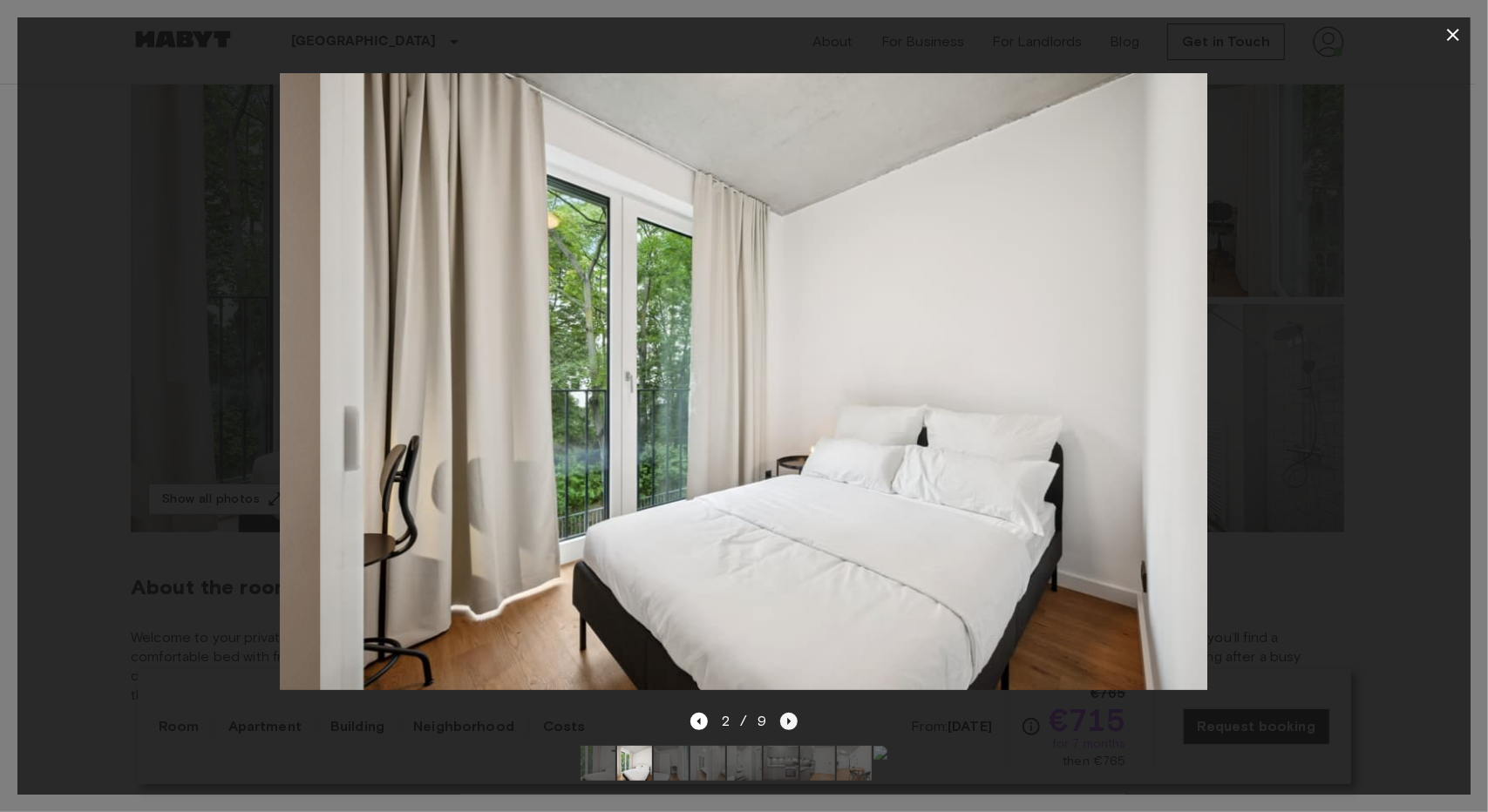
click at [791, 713] on icon "Next image" at bounding box center [789, 722] width 18 height 18
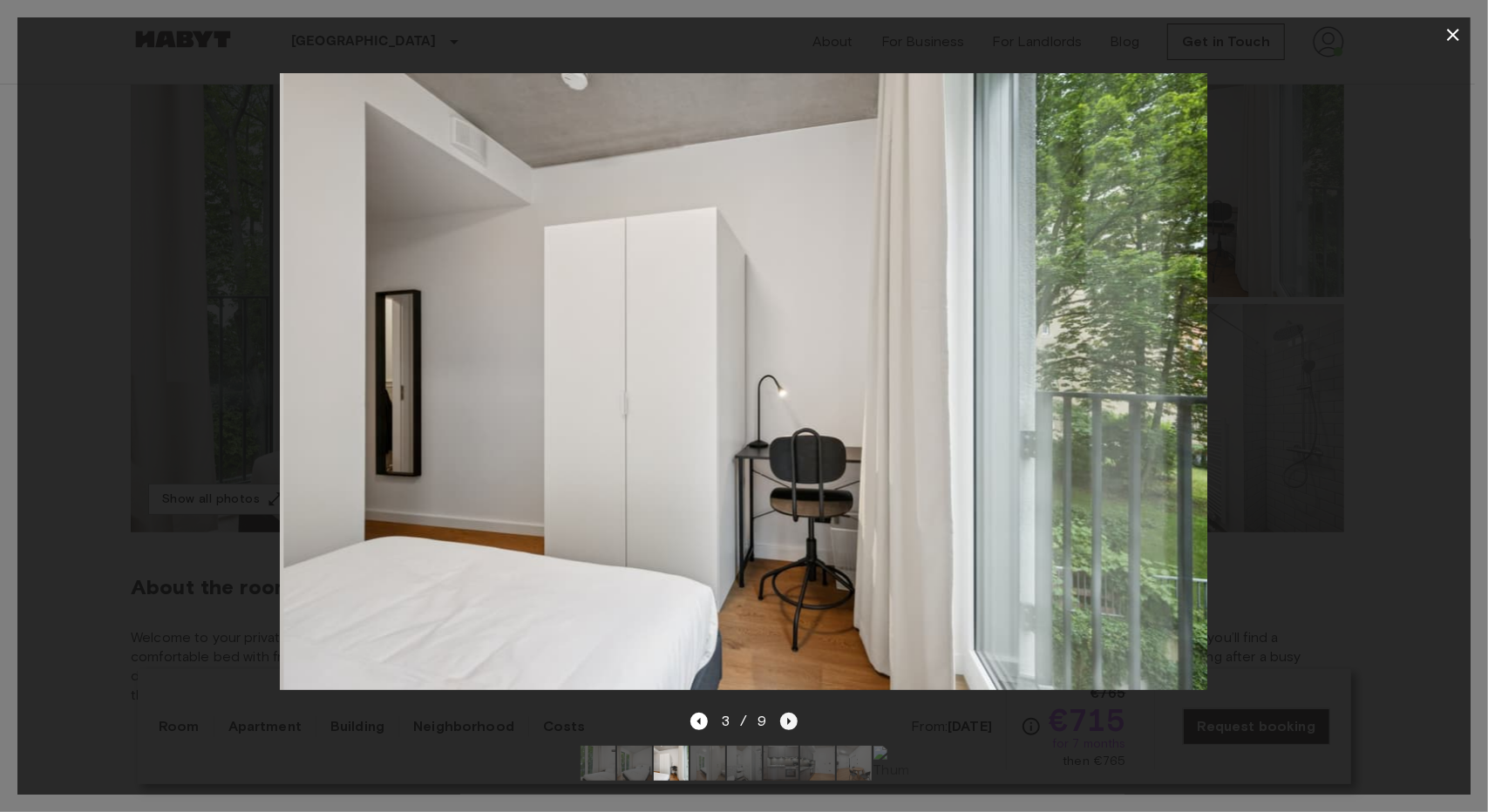
click at [794, 713] on icon "Next image" at bounding box center [789, 722] width 18 height 18
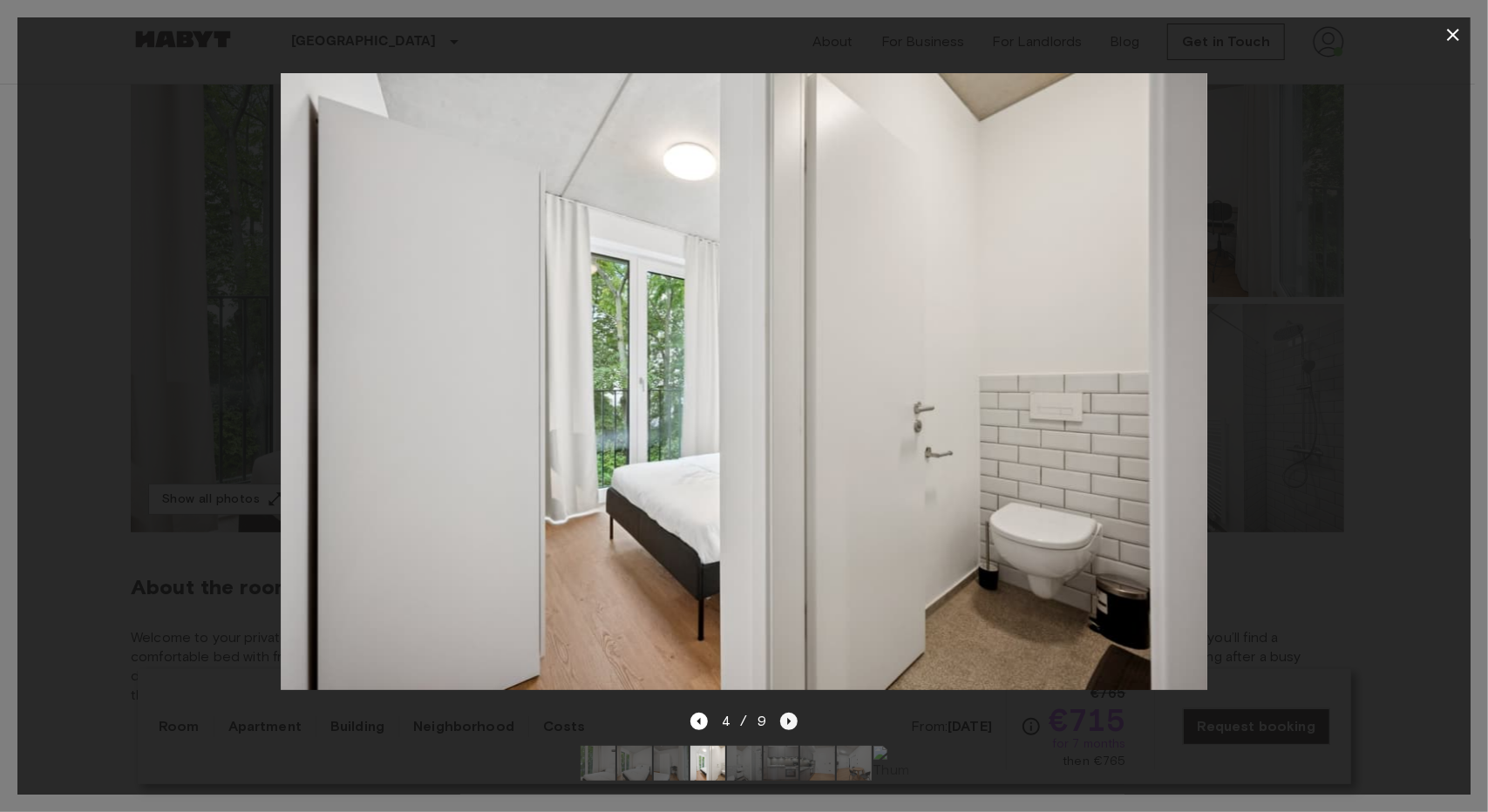
click at [793, 713] on icon "Next image" at bounding box center [789, 722] width 18 height 18
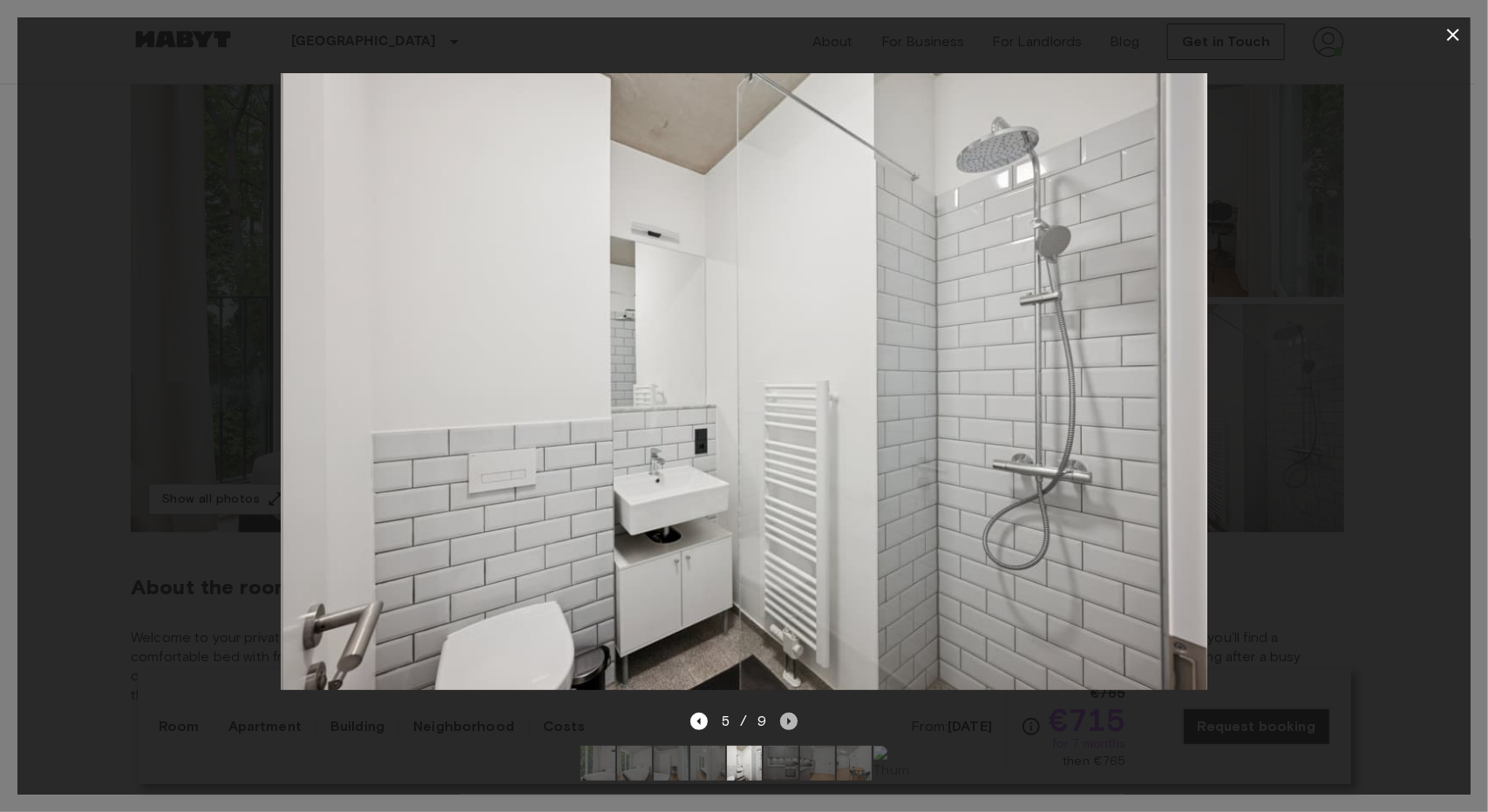
click at [793, 713] on icon "Next image" at bounding box center [789, 722] width 18 height 18
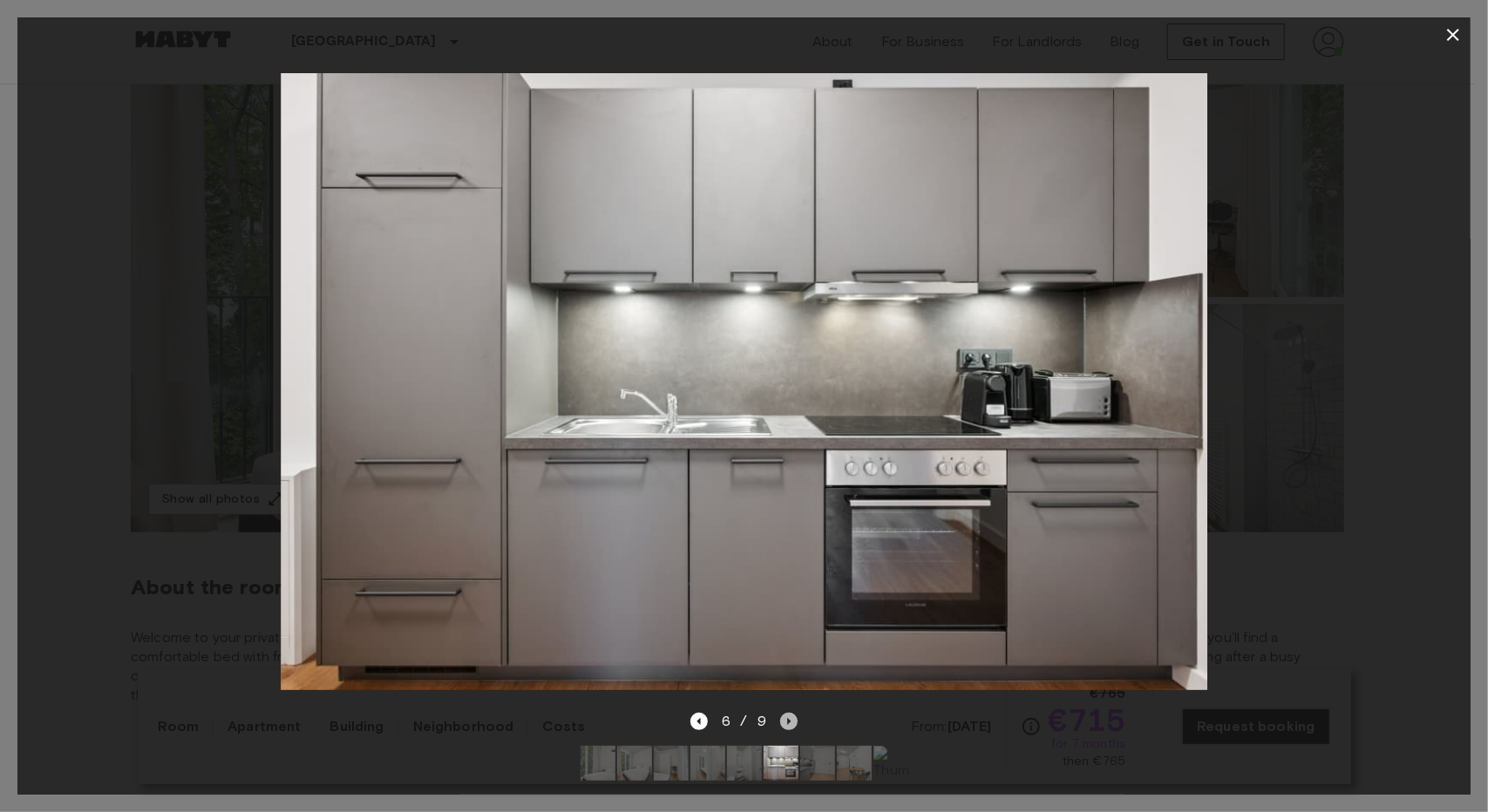
click at [792, 713] on icon "Next image" at bounding box center [789, 722] width 18 height 18
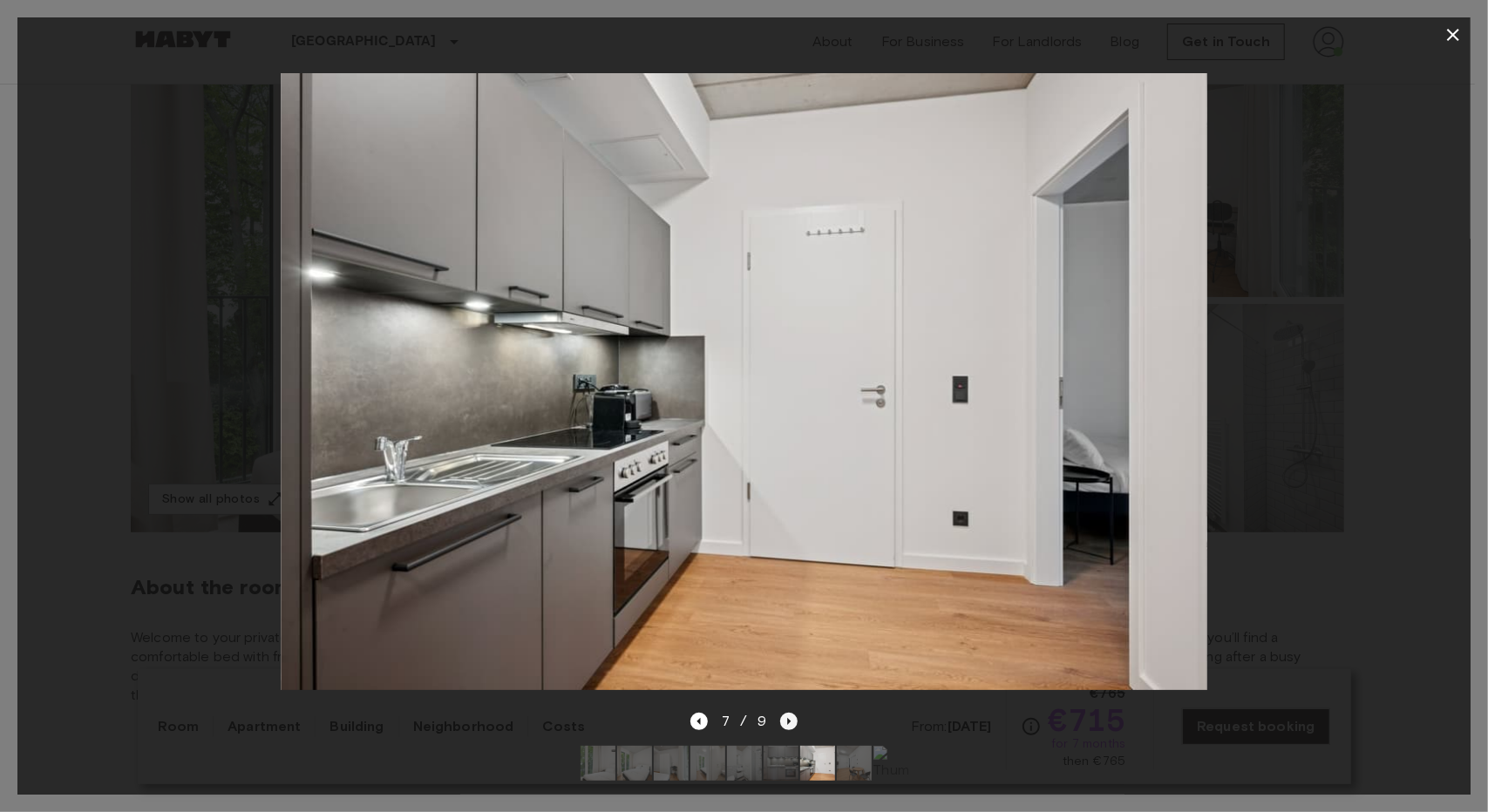
click at [792, 713] on icon "Next image" at bounding box center [789, 722] width 18 height 18
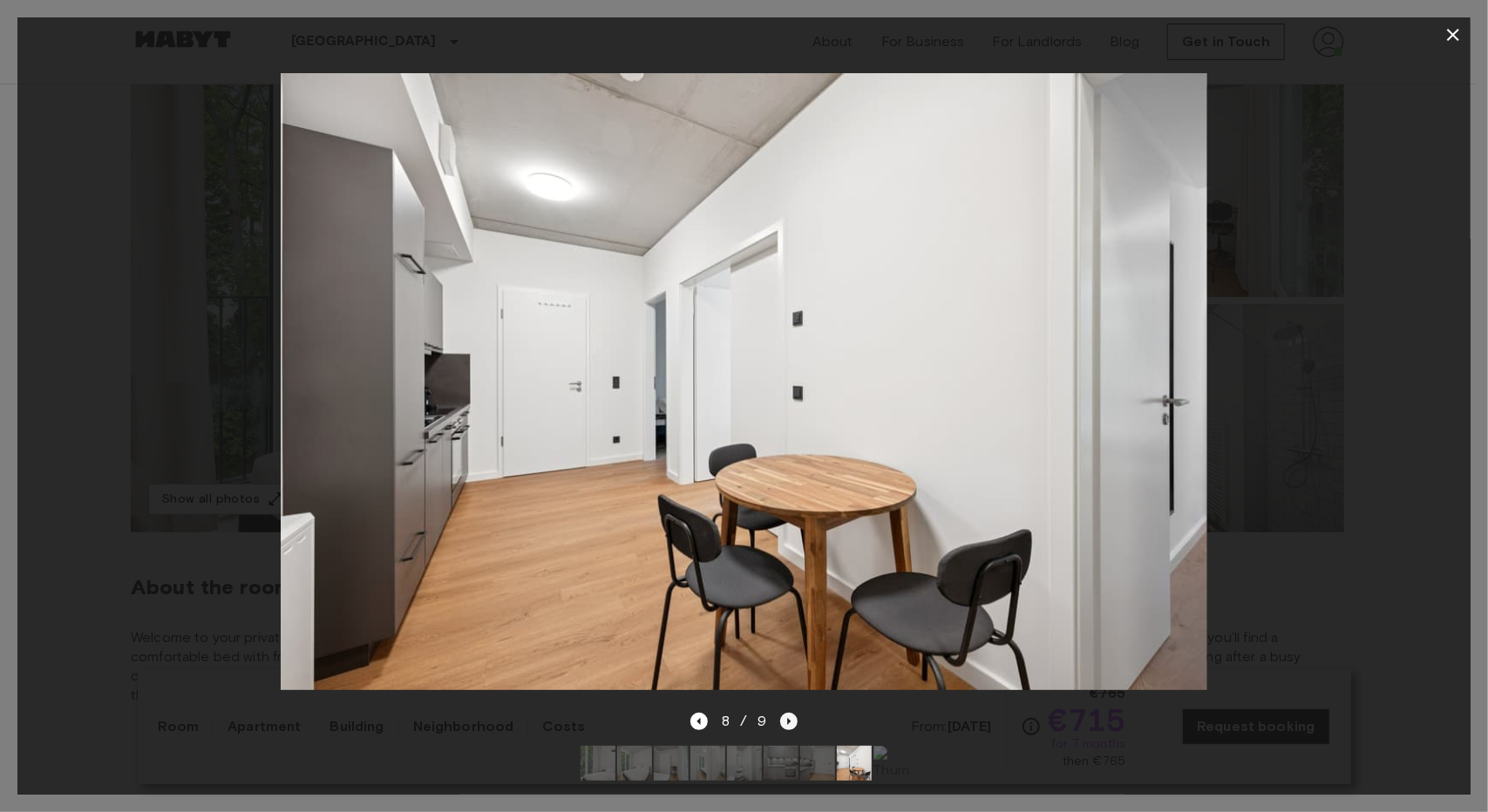
click at [792, 713] on icon "Next image" at bounding box center [789, 722] width 18 height 18
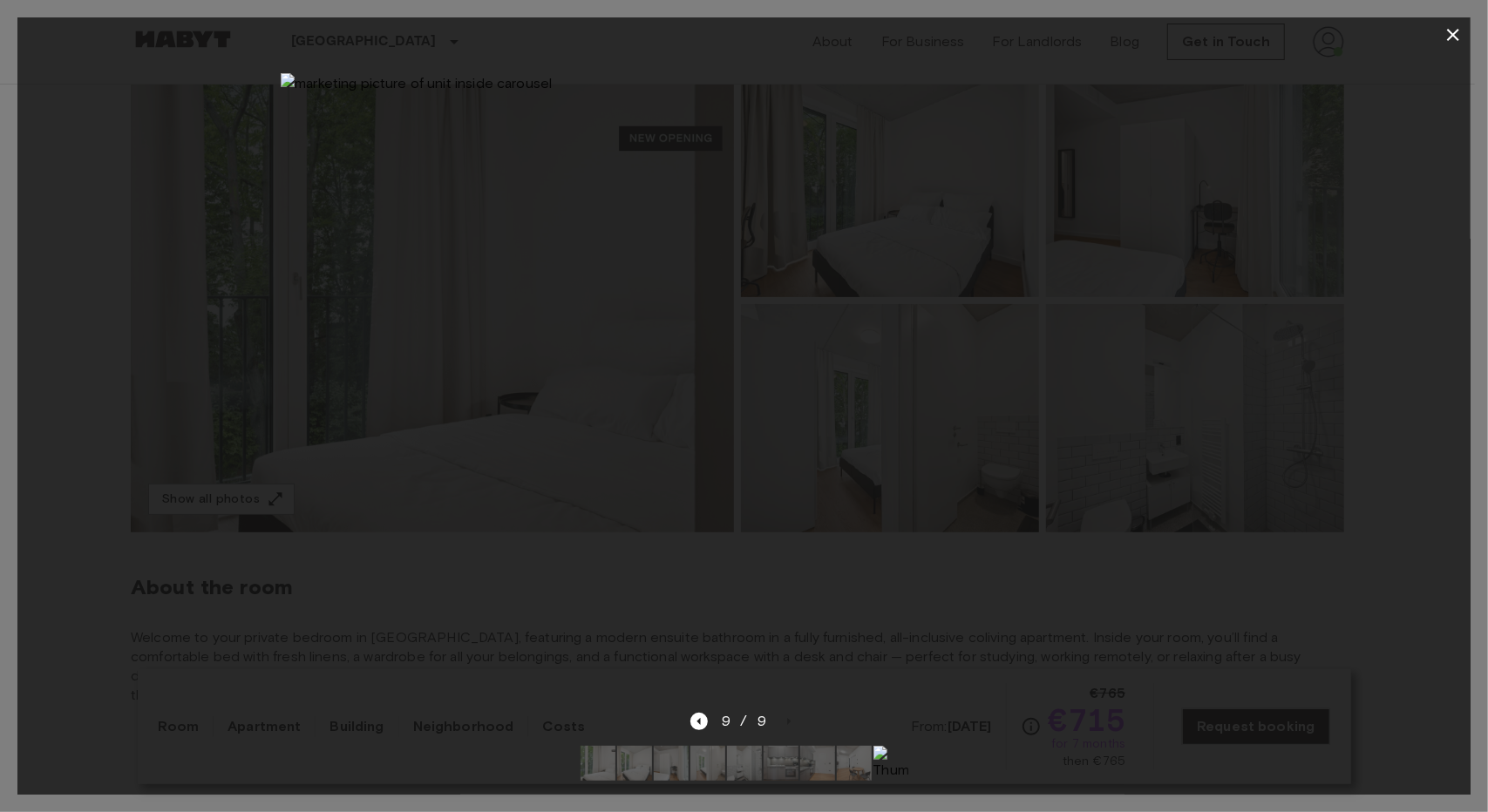
click at [705, 711] on div "9 / 9" at bounding box center [744, 722] width 107 height 21
click at [702, 713] on icon "Previous image" at bounding box center [699, 722] width 18 height 18
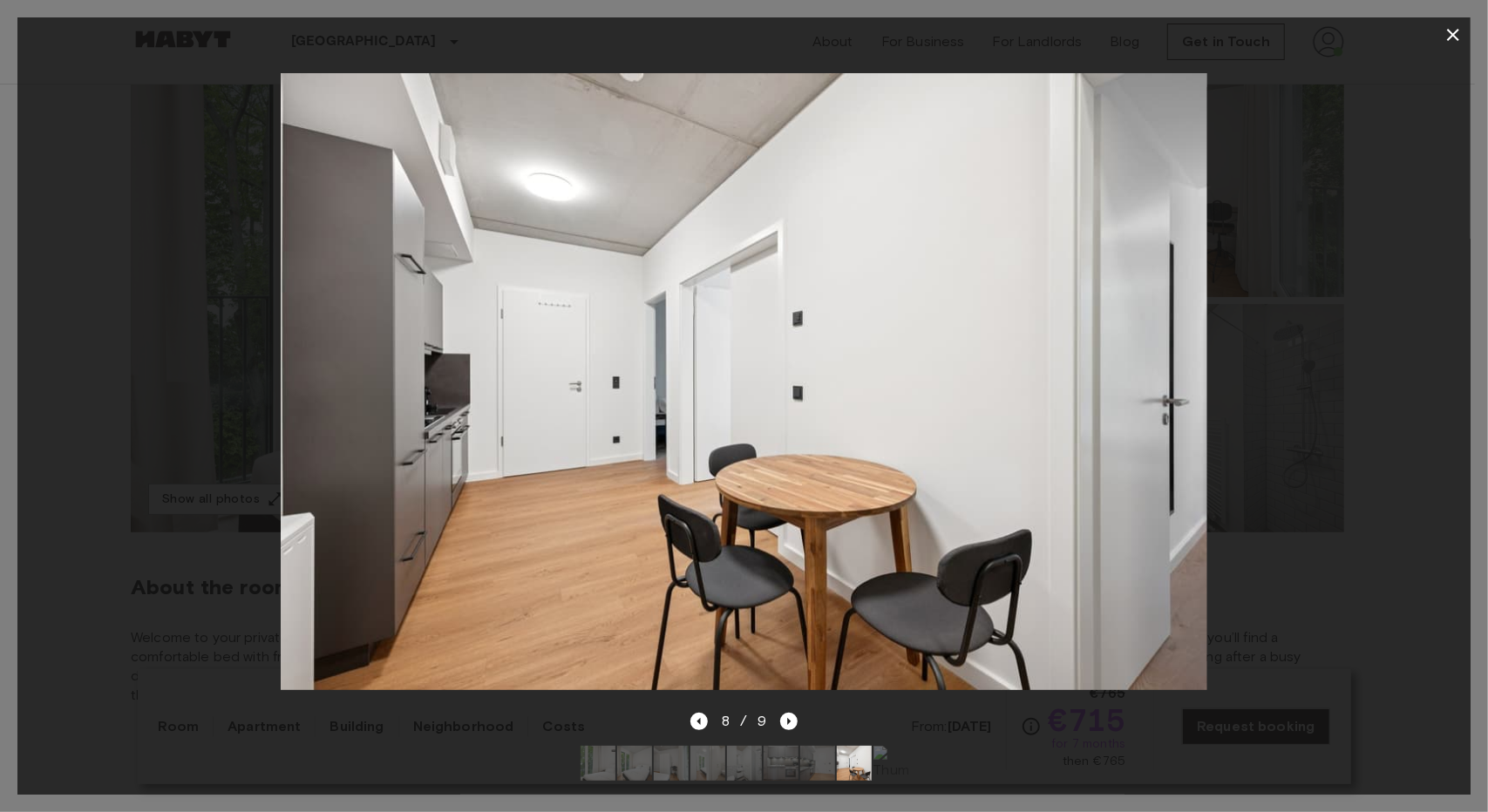
click at [1454, 32] on icon "button" at bounding box center [1453, 35] width 21 height 21
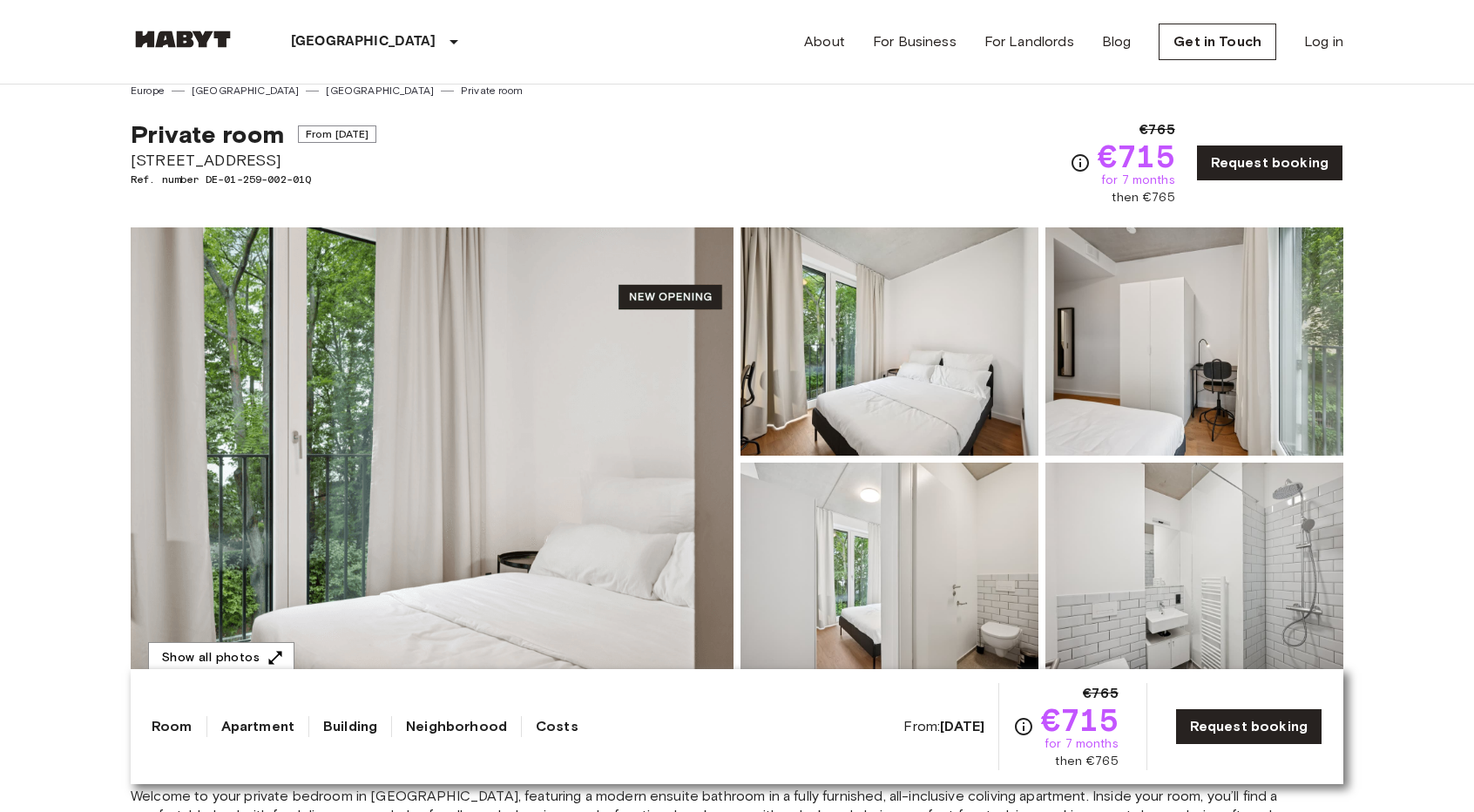
scroll to position [0, 0]
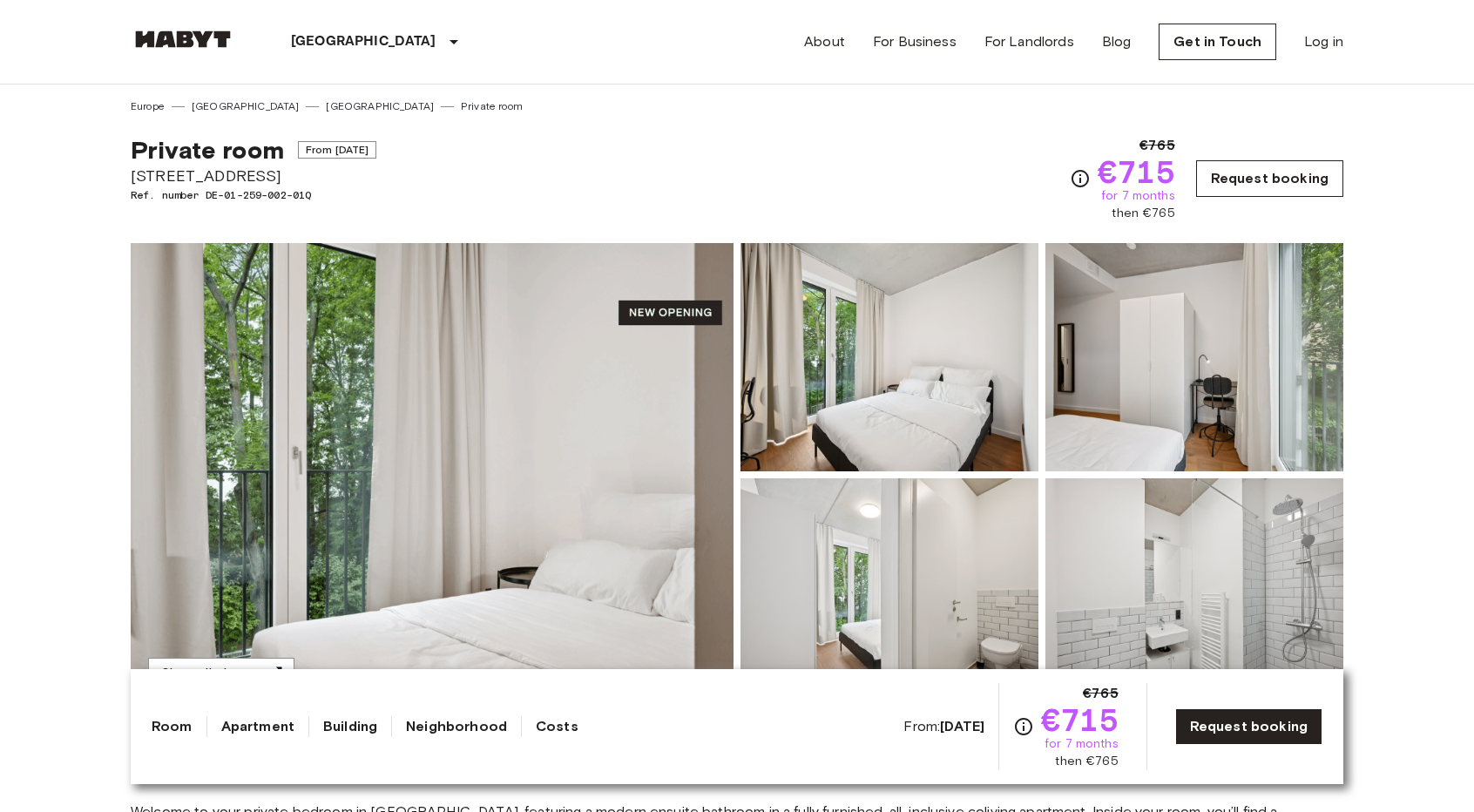
click at [1225, 175] on link "Request booking" at bounding box center [1270, 179] width 147 height 37
click at [1240, 183] on link "Request booking" at bounding box center [1270, 179] width 147 height 37
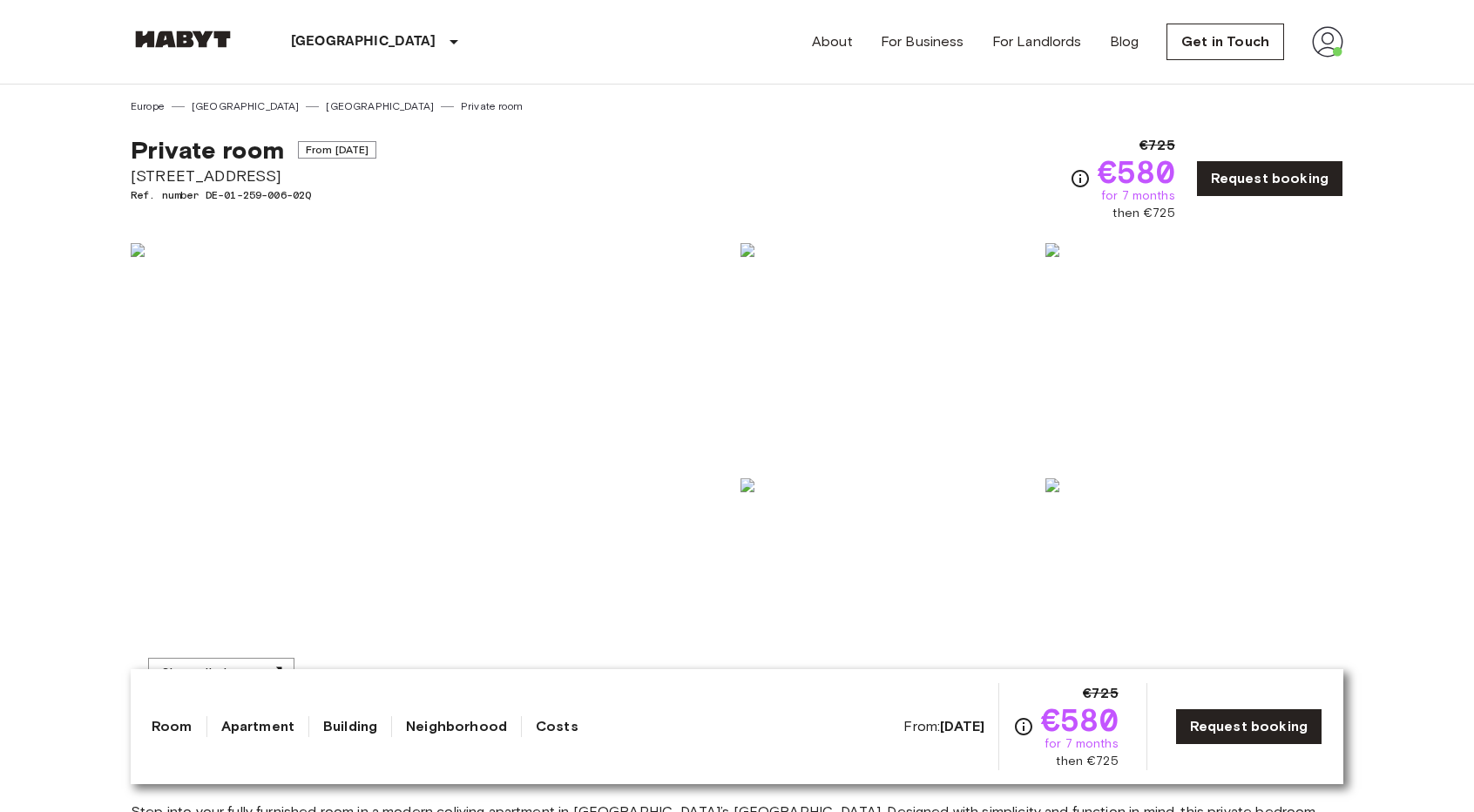
click at [616, 496] on img at bounding box center [431, 474] width 602 height 463
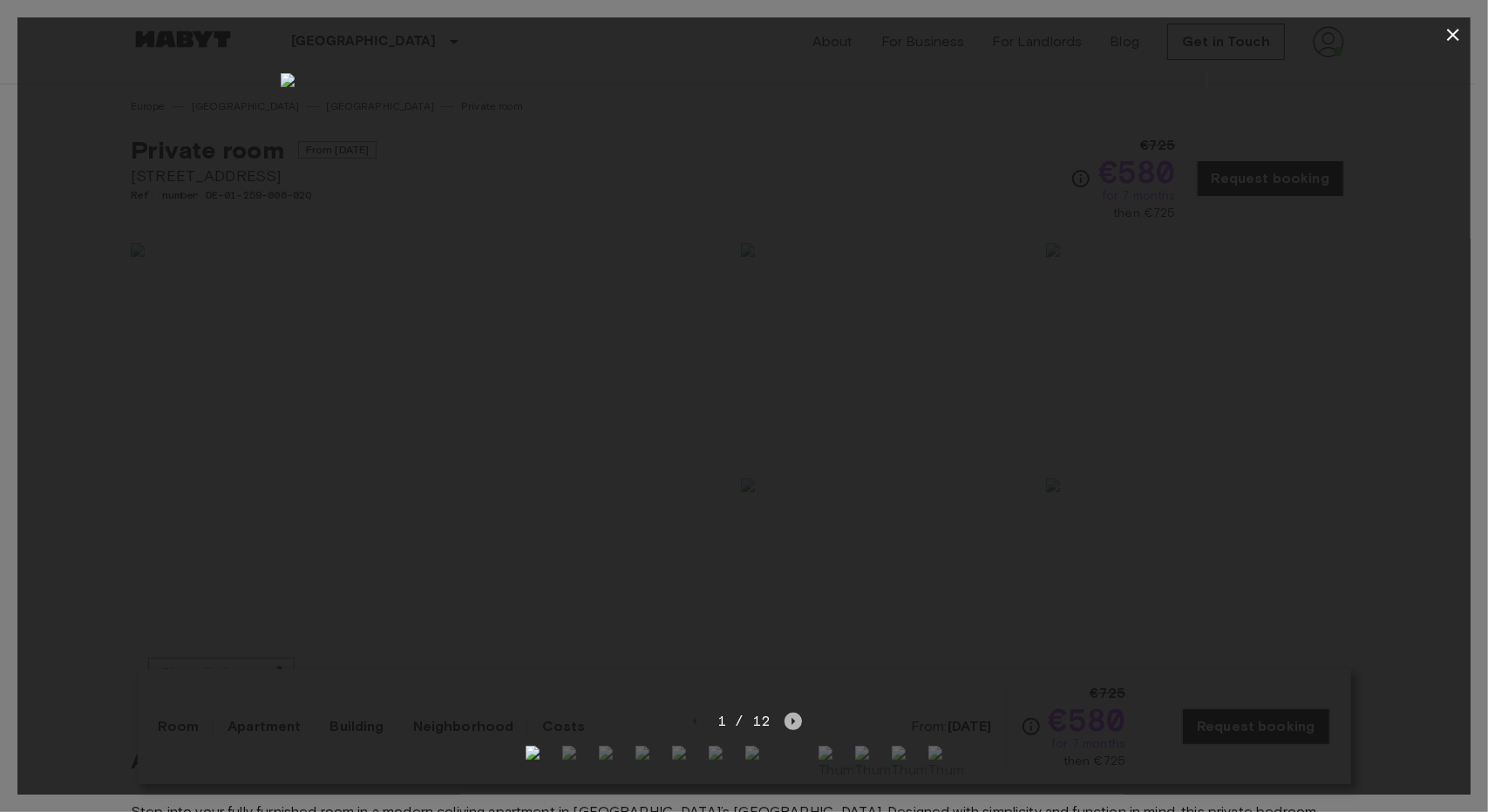
click at [790, 713] on icon "Next image" at bounding box center [793, 722] width 18 height 18
click at [794, 713] on icon "Next image" at bounding box center [793, 722] width 18 height 18
click at [699, 713] on icon "Previous image" at bounding box center [695, 722] width 18 height 18
click at [799, 713] on icon "Next image" at bounding box center [793, 722] width 18 height 18
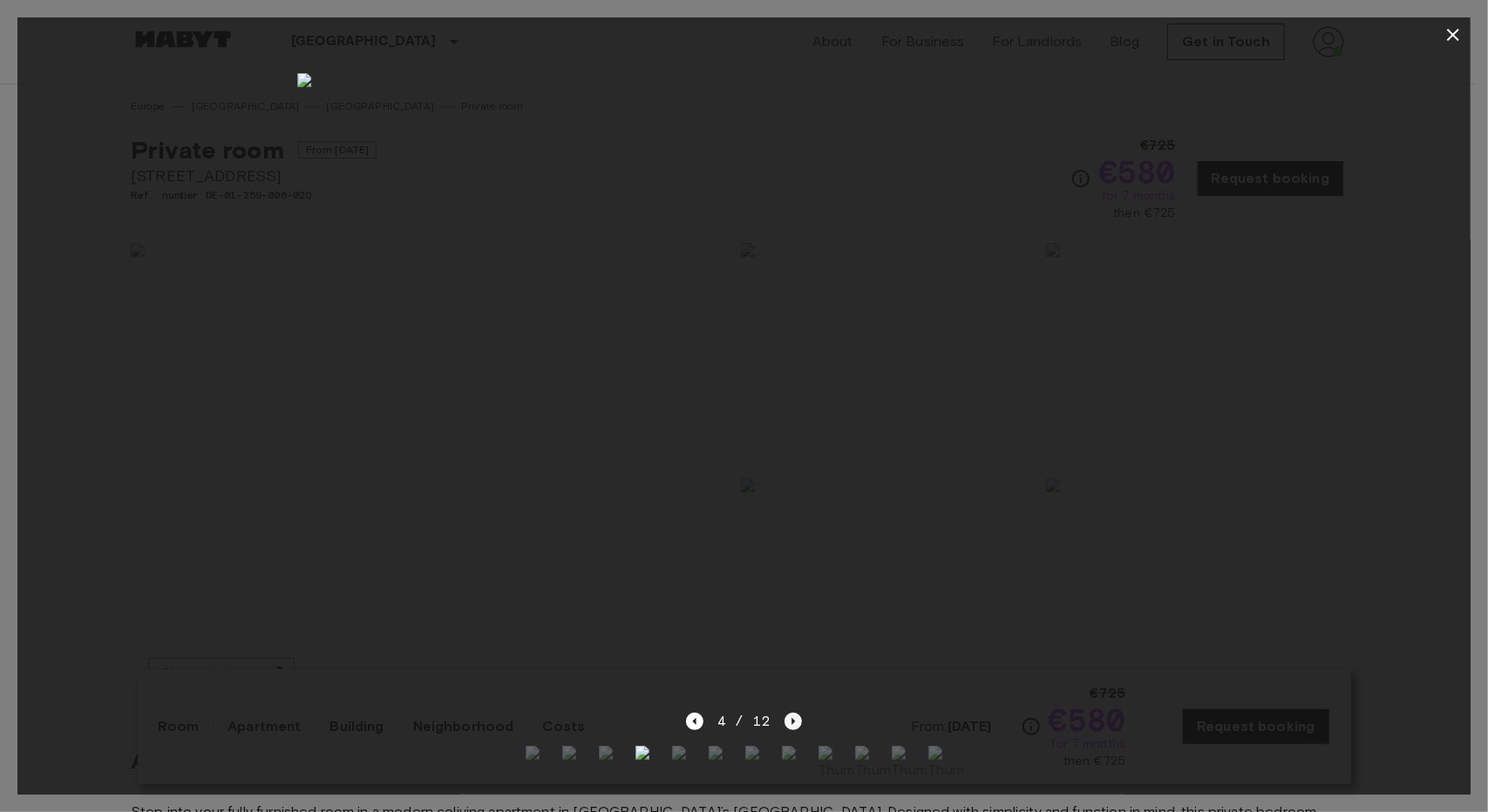
click at [799, 713] on icon "Next image" at bounding box center [793, 722] width 18 height 18
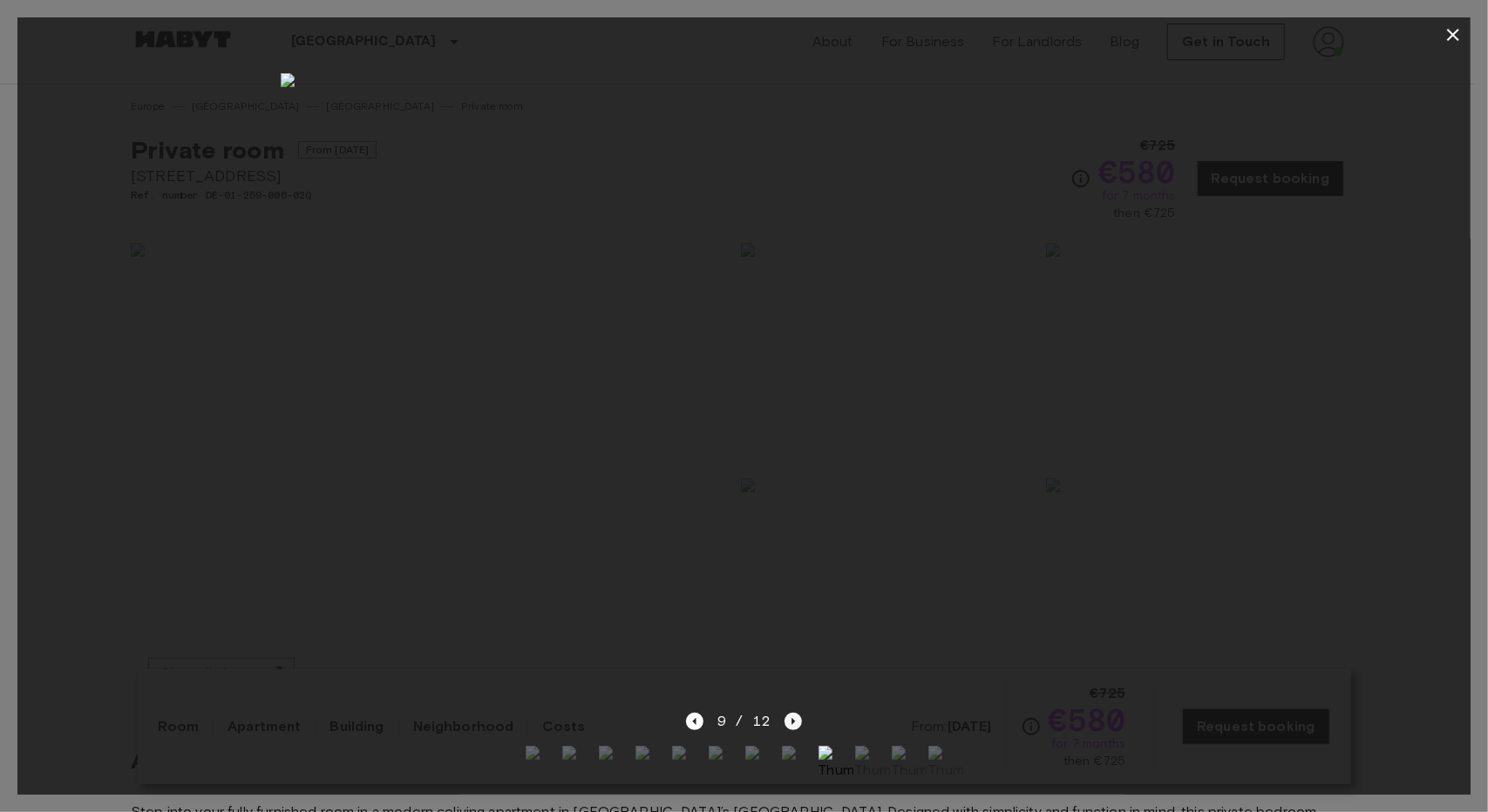
click at [799, 713] on icon "Next image" at bounding box center [793, 722] width 18 height 18
click at [799, 713] on icon "Next image" at bounding box center [798, 722] width 18 height 18
drag, startPoint x: 910, startPoint y: 581, endPoint x: 906, endPoint y: 593, distance: 12.6
drag, startPoint x: 906, startPoint y: 593, endPoint x: 1031, endPoint y: 268, distance: 348.2
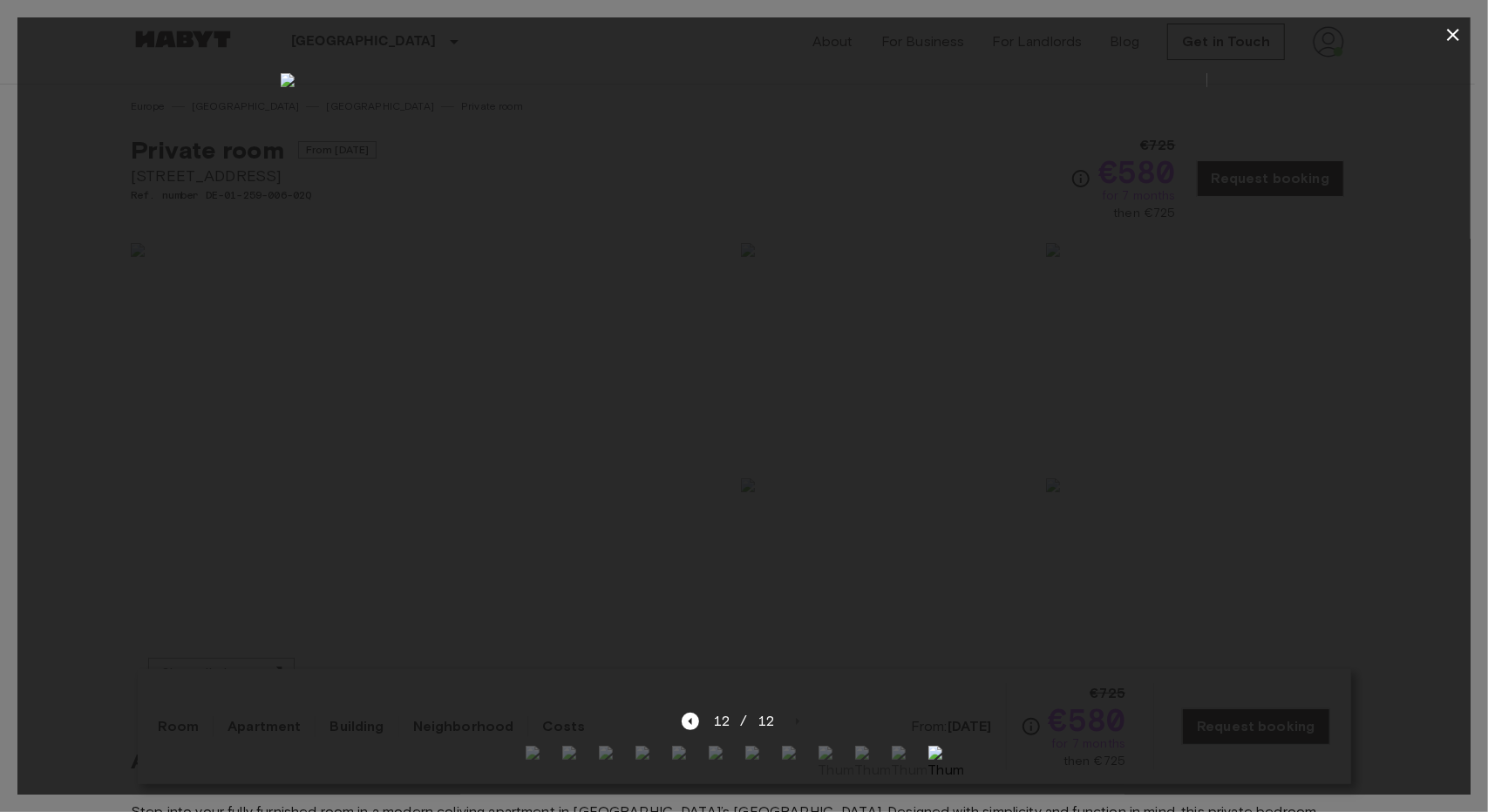
click at [1031, 268] on img at bounding box center [744, 381] width 926 height 617
click at [1447, 45] on icon "button" at bounding box center [1453, 35] width 21 height 21
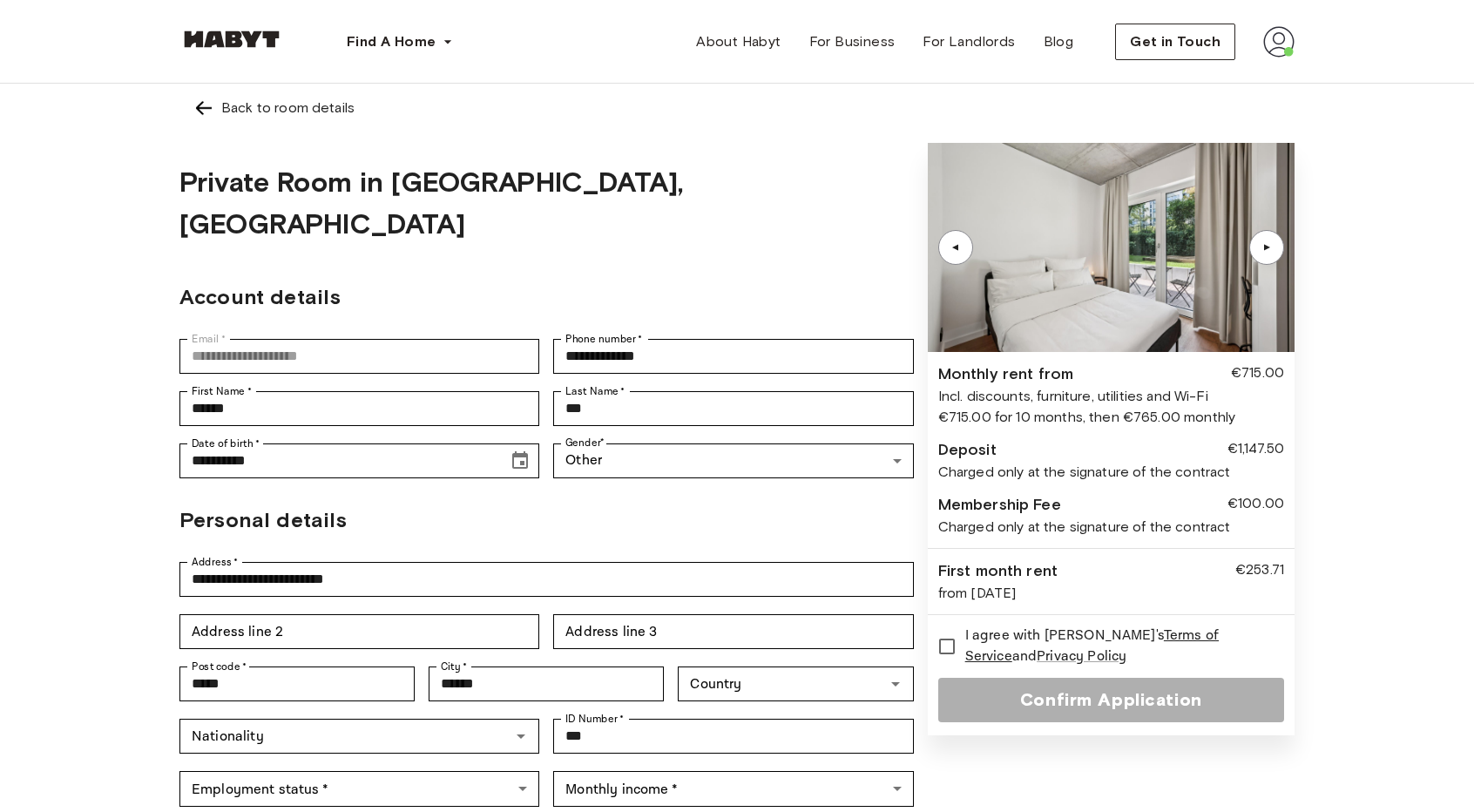
click at [1268, 52] on img at bounding box center [1278, 42] width 32 height 32
click at [865, 122] on link "Back to room details" at bounding box center [737, 108] width 1115 height 49
click at [327, 107] on div "Back to room details" at bounding box center [288, 108] width 133 height 21
